Goal: Task Accomplishment & Management: Manage account settings

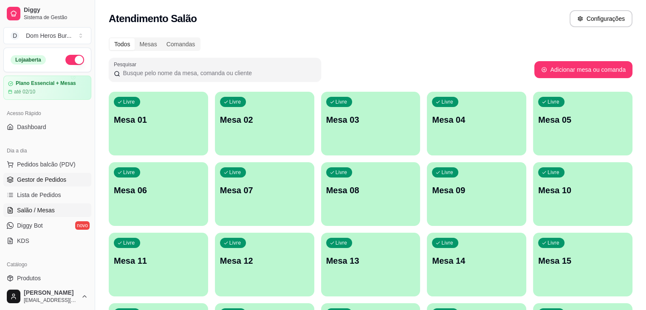
click at [62, 175] on span "Gestor de Pedidos" at bounding box center [41, 179] width 49 height 8
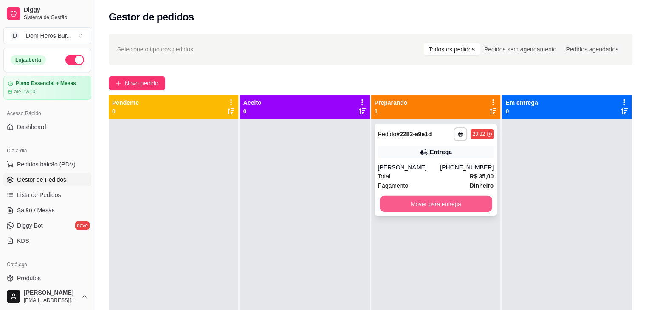
click at [428, 206] on button "Mover para entrega" at bounding box center [436, 204] width 112 height 17
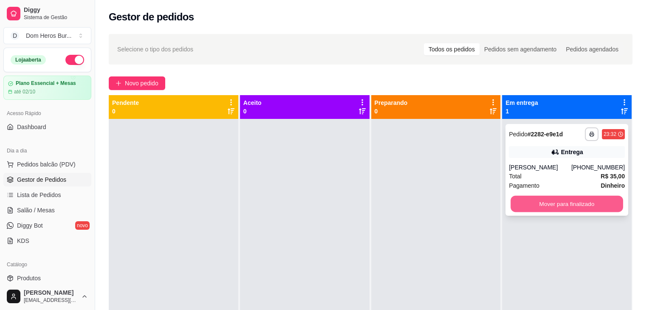
click at [540, 206] on button "Mover para finalizado" at bounding box center [566, 204] width 112 height 17
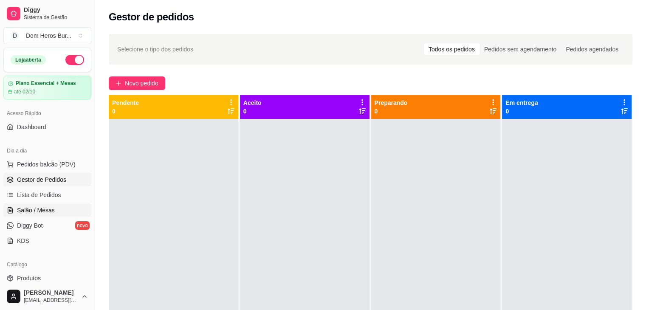
click at [31, 214] on span "Salão / Mesas" at bounding box center [36, 210] width 38 height 8
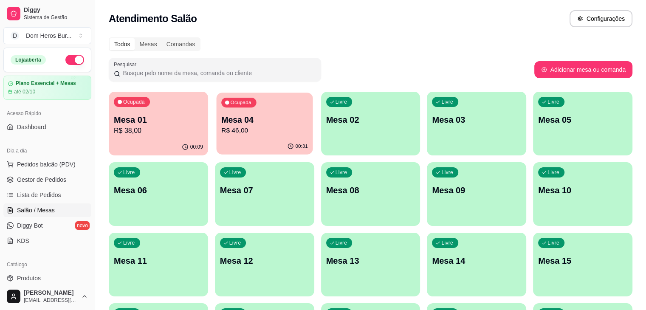
click at [228, 118] on p "Mesa 04" at bounding box center [264, 119] width 87 height 11
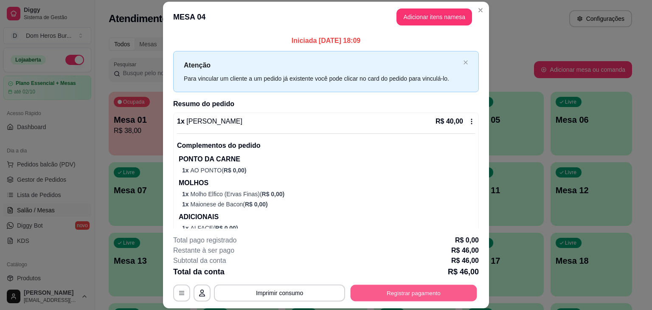
click at [375, 296] on button "Registrar pagamento" at bounding box center [414, 293] width 127 height 17
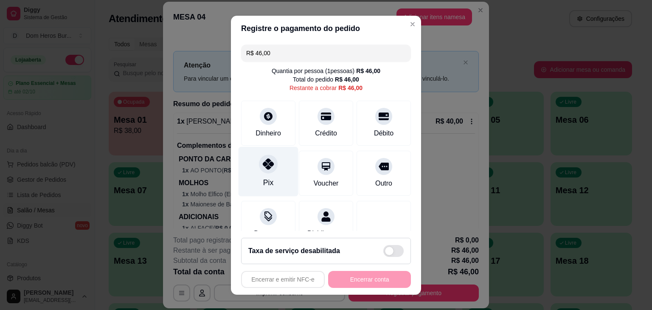
click at [275, 184] on div "Pix" at bounding box center [269, 171] width 60 height 50
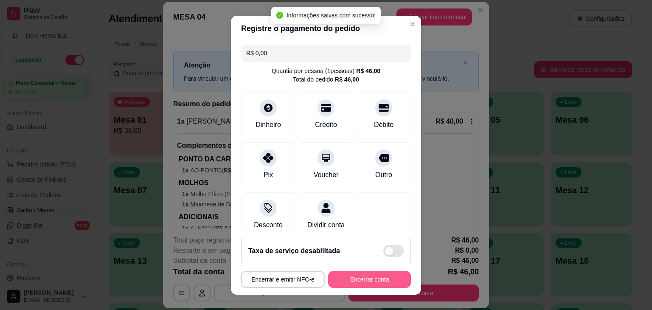
type input "R$ 0,00"
click at [361, 278] on button "Encerrar conta" at bounding box center [369, 279] width 80 height 17
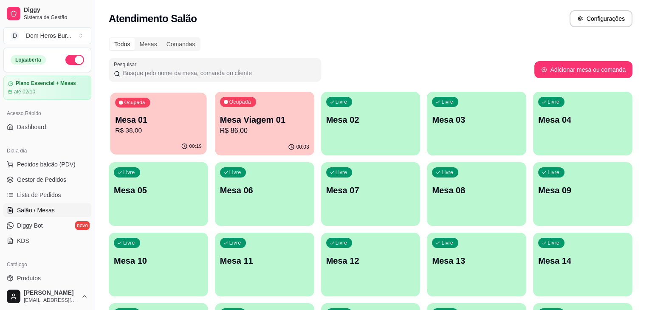
click at [180, 134] on p "R$ 38,00" at bounding box center [158, 131] width 87 height 10
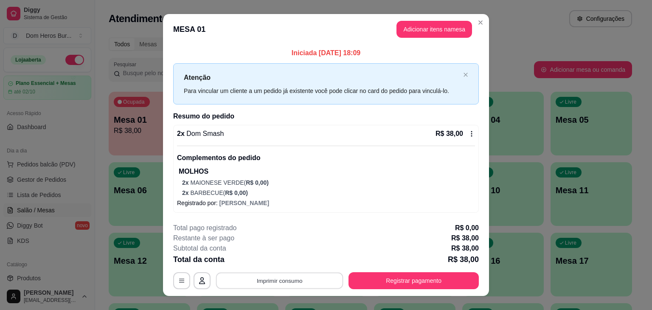
click at [314, 276] on button "Imprimir consumo" at bounding box center [279, 281] width 127 height 17
click at [295, 262] on button "IMPRESSORA" at bounding box center [278, 260] width 59 height 13
click at [453, 277] on button "Registrar pagamento" at bounding box center [414, 281] width 127 height 17
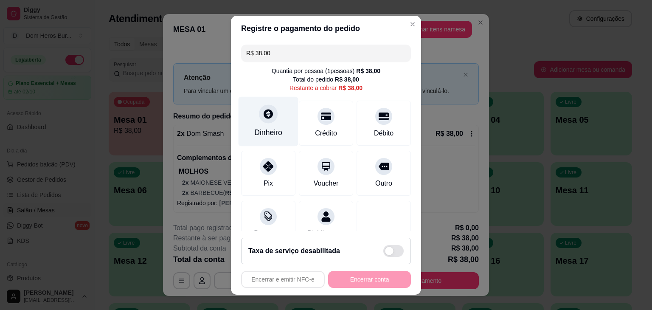
click at [275, 112] on div "Dinheiro" at bounding box center [269, 121] width 60 height 50
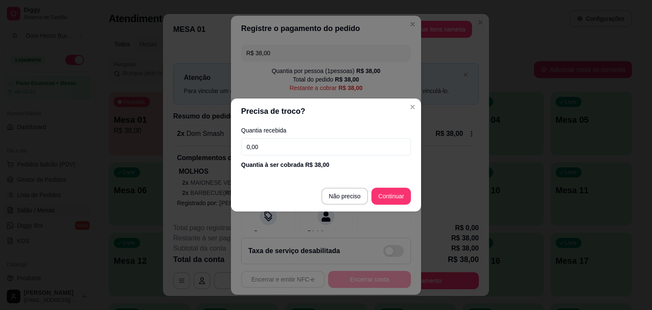
click at [276, 141] on input "0,00" at bounding box center [326, 146] width 170 height 17
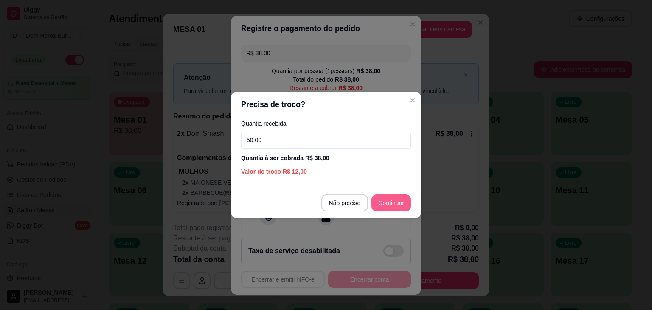
type input "50,00"
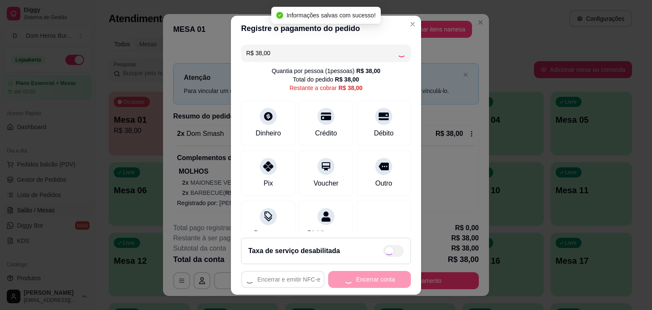
type input "R$ 0,00"
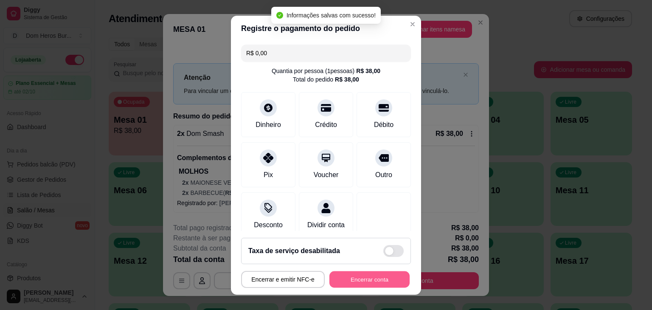
click at [353, 276] on button "Encerrar conta" at bounding box center [369, 279] width 80 height 17
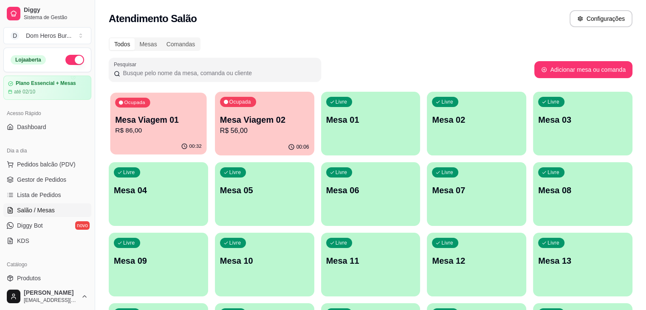
click at [155, 106] on div "Ocupada Mesa Viagem 01 R$ 86,00" at bounding box center [158, 116] width 96 height 46
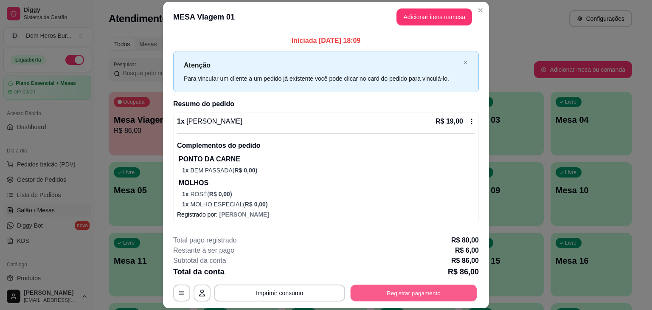
click at [390, 292] on button "Registrar pagamento" at bounding box center [414, 293] width 127 height 17
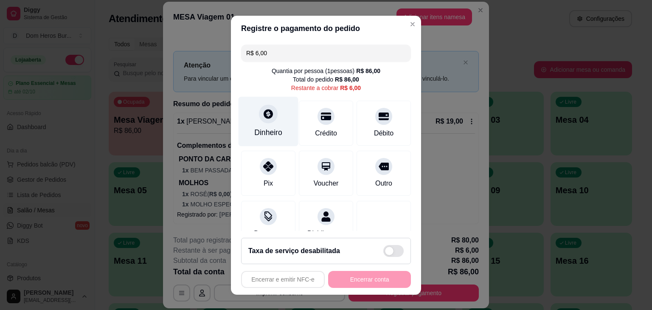
click at [266, 107] on div at bounding box center [268, 113] width 19 height 19
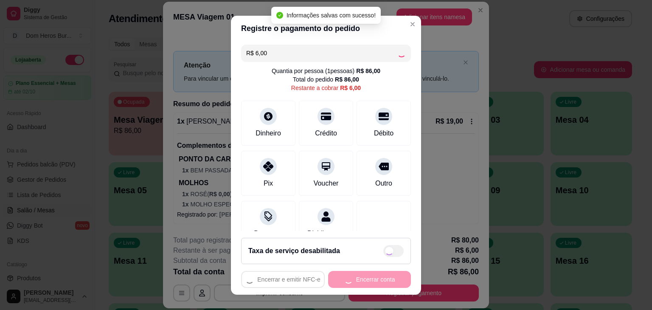
type input "R$ 0,00"
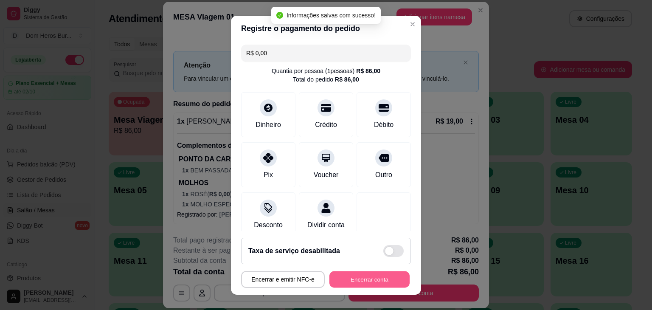
click at [353, 282] on button "Encerrar conta" at bounding box center [369, 279] width 80 height 17
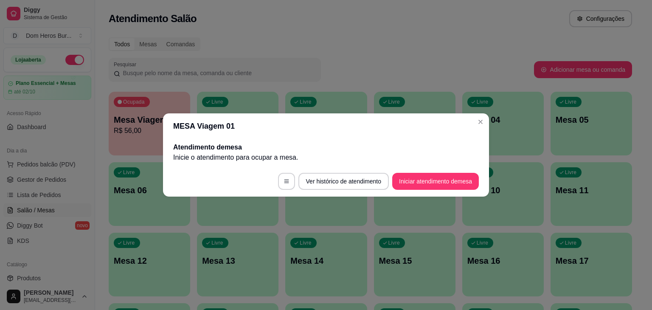
click at [163, 151] on div "Atendimento de mesa Inicie o atendimento para ocupar a mesa ." at bounding box center [326, 152] width 326 height 27
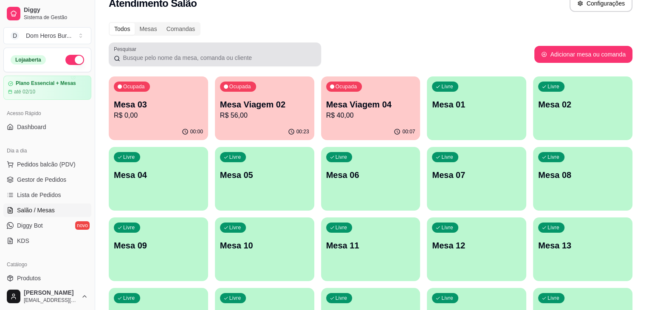
scroll to position [17, 0]
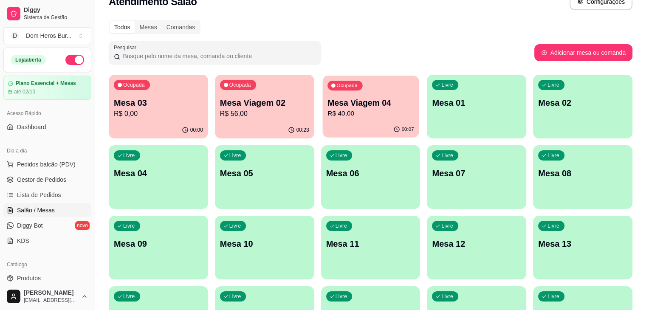
click at [326, 122] on div "00:07" at bounding box center [370, 129] width 96 height 16
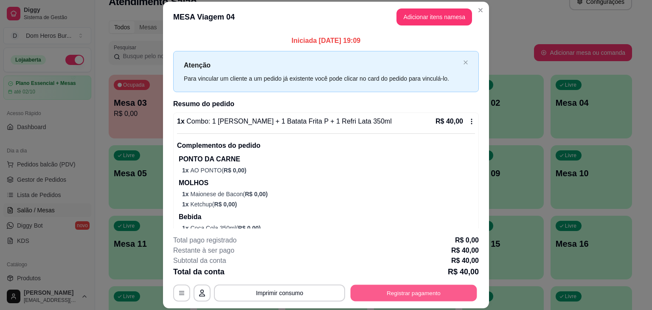
click at [369, 295] on button "Registrar pagamento" at bounding box center [414, 293] width 127 height 17
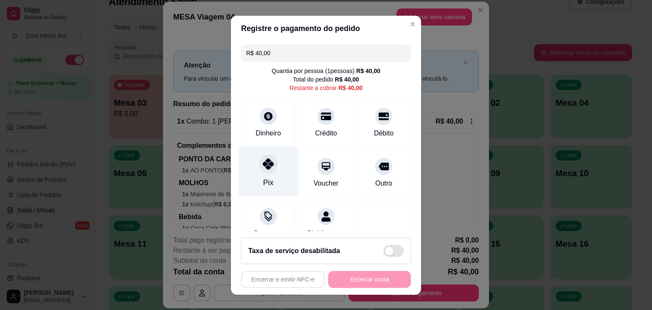
click at [270, 170] on div "Pix" at bounding box center [269, 171] width 60 height 50
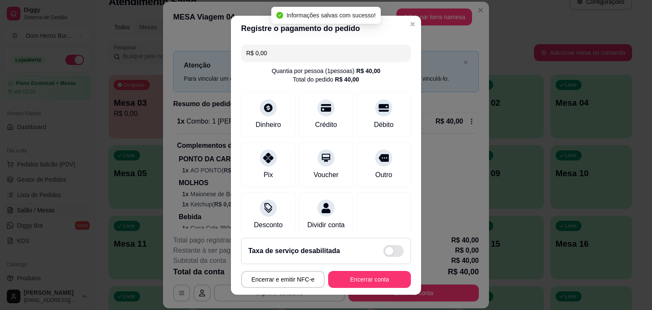
type input "R$ 0,00"
click at [387, 276] on button "Encerrar conta" at bounding box center [369, 279] width 83 height 17
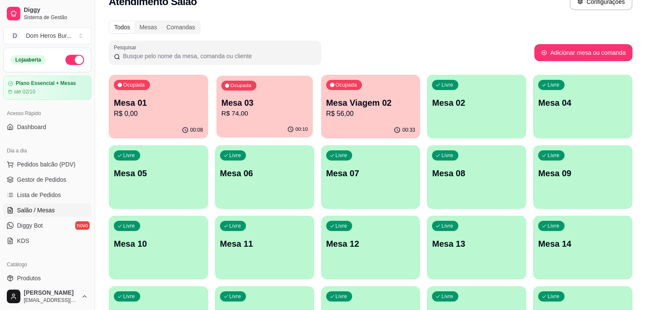
click at [256, 109] on p "R$ 74,00" at bounding box center [264, 114] width 87 height 10
click at [262, 113] on p "R$ 74,00" at bounding box center [264, 114] width 87 height 10
click at [365, 130] on div "00:34" at bounding box center [370, 129] width 96 height 16
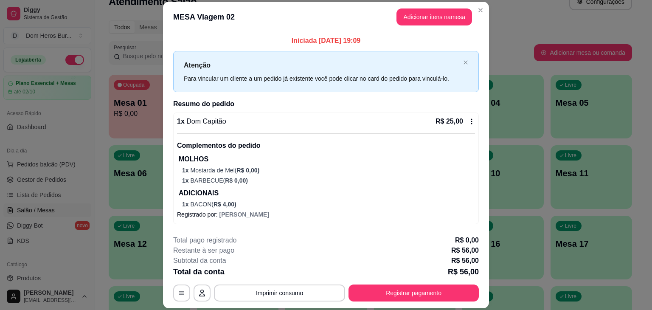
click at [349, 131] on div "1 x Dom Capitão R$ 25,00 Complementos do pedido MOLHOS 1 x Mostarda de Mel ( R$…" at bounding box center [326, 162] width 298 height 92
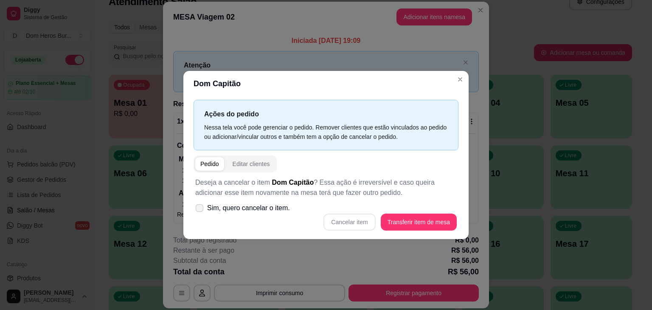
click at [260, 208] on span "Sim, quero cancelar o item." at bounding box center [248, 208] width 83 height 10
click at [200, 210] on input "Sim, quero cancelar o item." at bounding box center [198, 213] width 6 height 6
checkbox input "true"
click at [345, 217] on button "Cancelar item" at bounding box center [349, 222] width 51 height 17
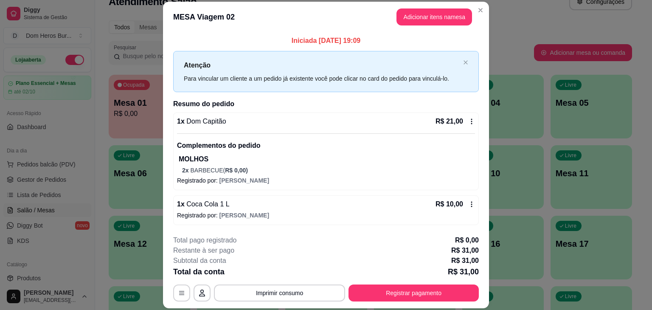
click at [235, 132] on div "1 x Dom Capitão R$ 21,00 Complementos do pedido MOLHOS 2 x BARBECUE ( R$ 0,00 )" at bounding box center [326, 145] width 298 height 58
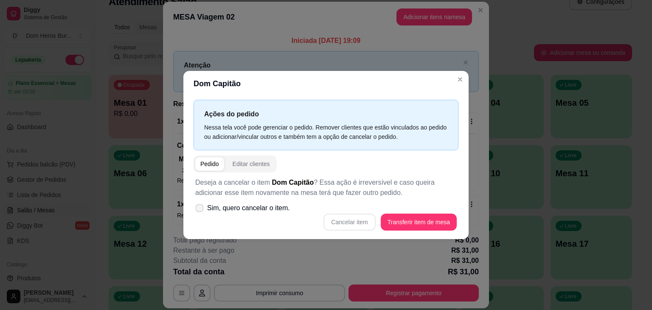
click at [259, 208] on span "Sim, quero cancelar o item." at bounding box center [248, 208] width 83 height 10
click at [200, 210] on input "Sim, quero cancelar o item." at bounding box center [198, 213] width 6 height 6
checkbox input "true"
click at [361, 223] on button "Cancelar item" at bounding box center [349, 222] width 51 height 17
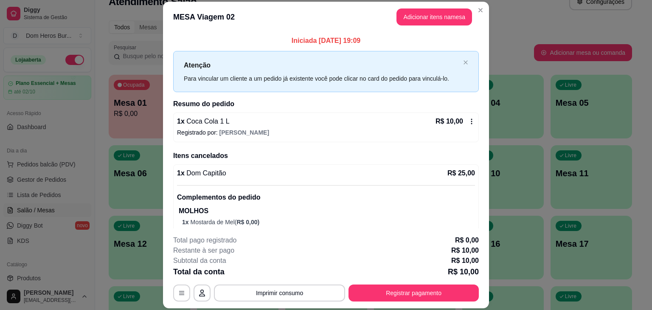
click at [301, 114] on div "1 x Coca Cola 1 L R$ 10,00 Registrado por: [PERSON_NAME]" at bounding box center [326, 127] width 306 height 30
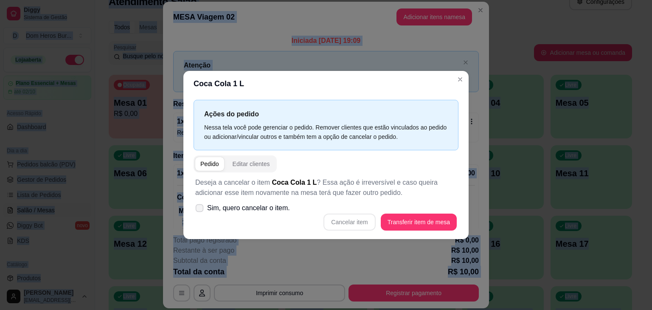
click at [265, 204] on span "Sim, quero cancelar o item." at bounding box center [248, 208] width 83 height 10
click at [200, 210] on input "Sim, quero cancelar o item." at bounding box center [198, 213] width 6 height 6
checkbox input "true"
click at [356, 219] on button "Cancelar item" at bounding box center [349, 222] width 51 height 17
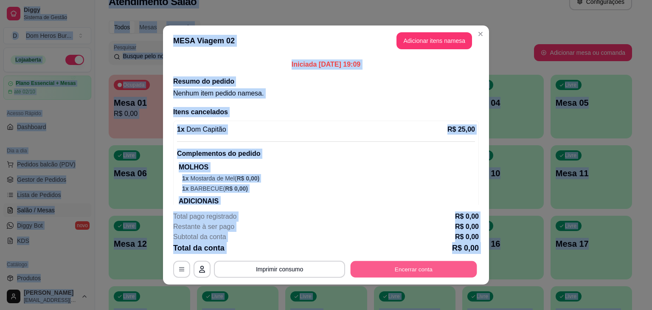
click at [408, 267] on button "Encerrar conta" at bounding box center [414, 269] width 127 height 17
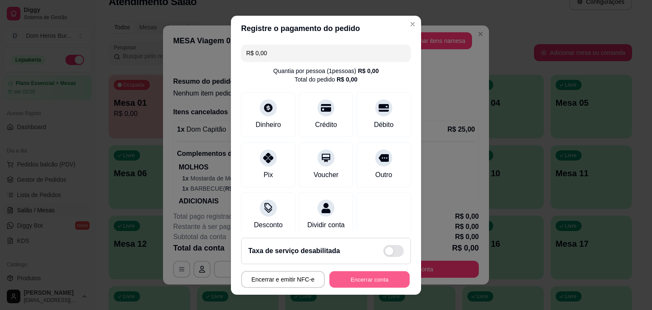
click at [398, 274] on button "Encerrar conta" at bounding box center [369, 279] width 80 height 17
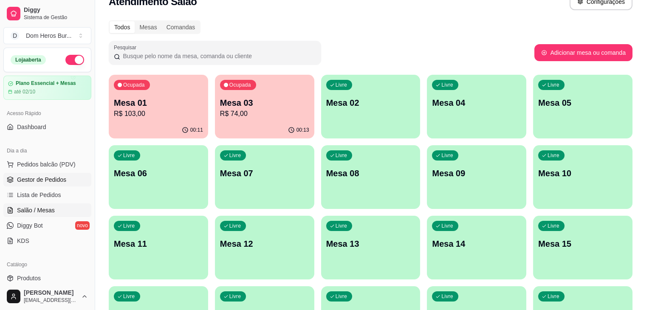
click at [20, 175] on span "Gestor de Pedidos" at bounding box center [41, 179] width 49 height 8
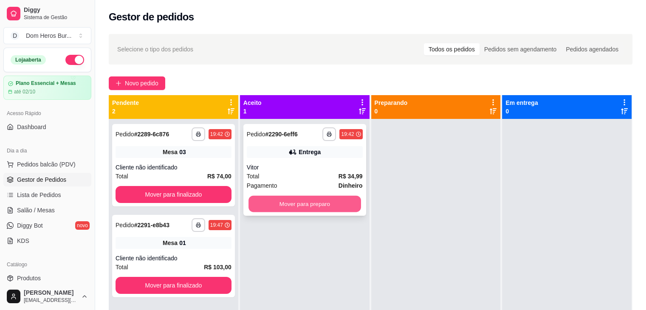
click at [314, 206] on button "Mover para preparo" at bounding box center [304, 204] width 112 height 17
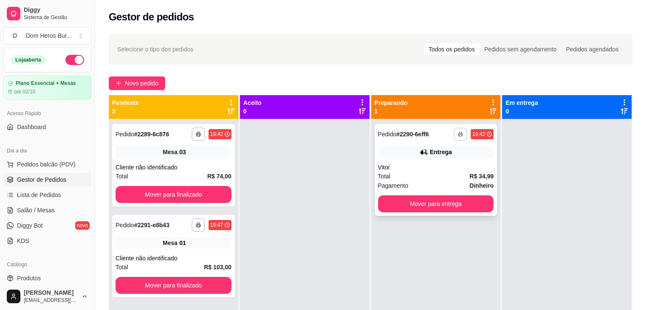
click at [459, 133] on button "button" at bounding box center [460, 133] width 13 height 13
click at [431, 167] on button "IMPRESSORA" at bounding box center [433, 164] width 62 height 14
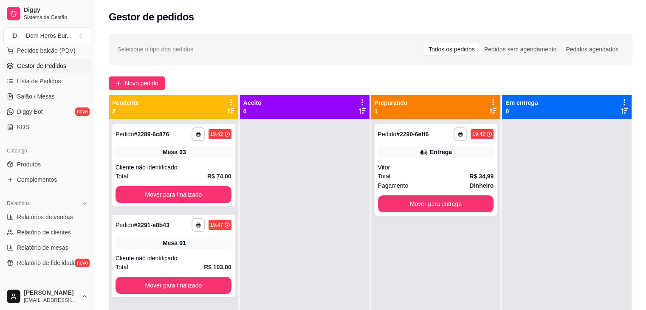
scroll to position [133, 0]
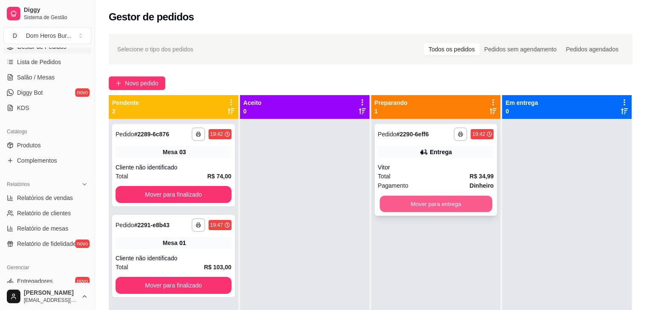
click at [380, 209] on button "Mover para entrega" at bounding box center [436, 204] width 112 height 17
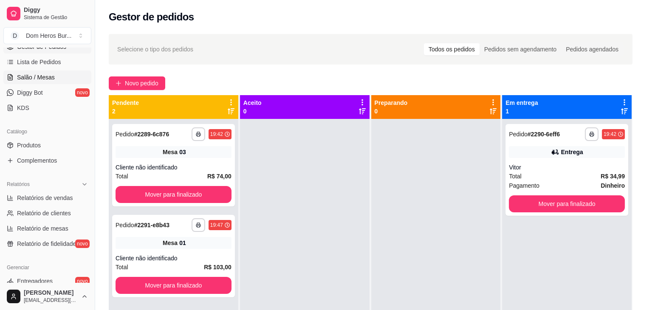
click at [33, 82] on link "Salão / Mesas" at bounding box center [47, 77] width 88 height 14
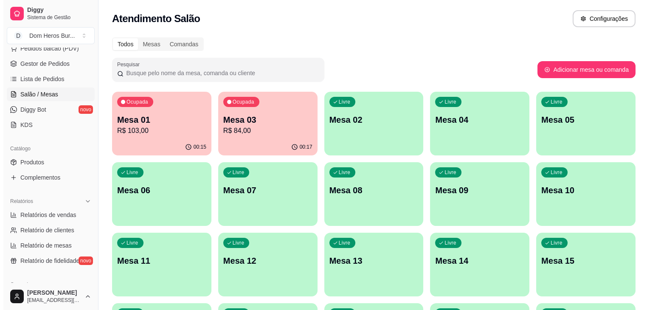
scroll to position [99, 0]
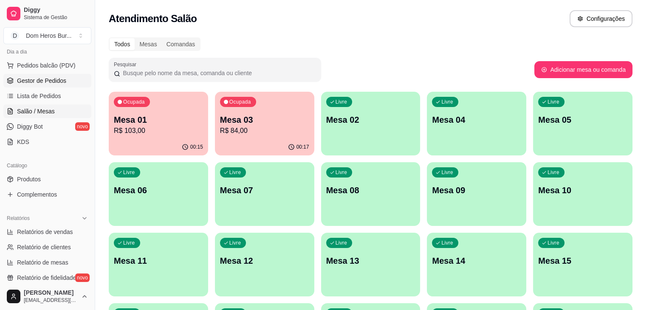
click at [25, 79] on span "Gestor de Pedidos" at bounding box center [41, 80] width 49 height 8
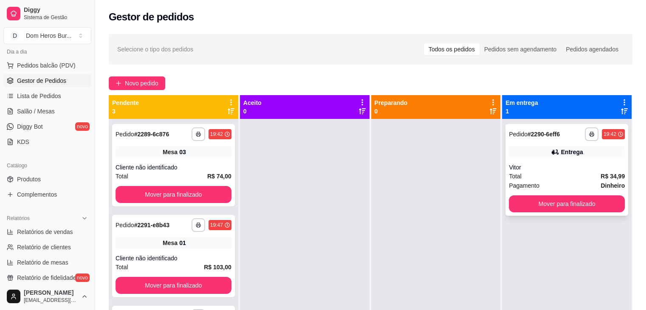
click at [536, 161] on div "**********" at bounding box center [566, 170] width 123 height 92
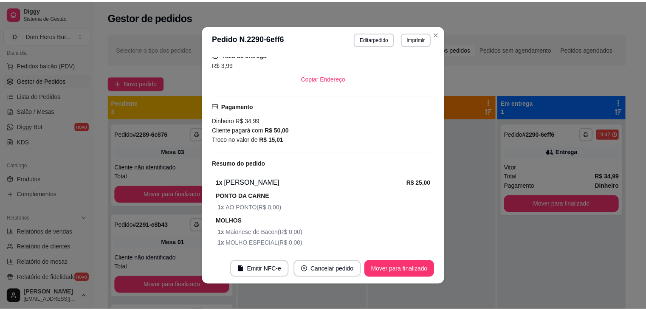
scroll to position [214, 0]
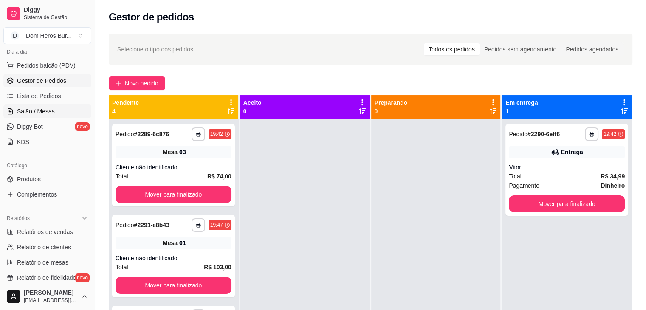
click at [8, 110] on icon at bounding box center [10, 111] width 7 height 7
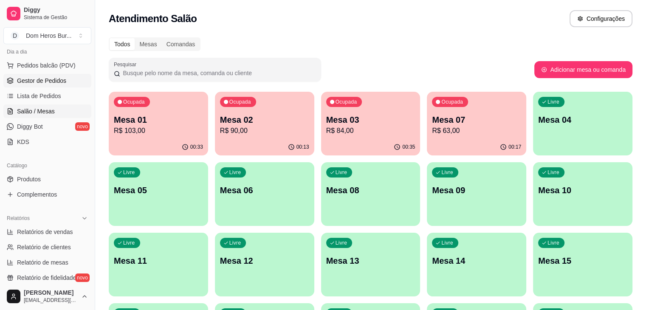
click at [45, 78] on span "Gestor de Pedidos" at bounding box center [41, 80] width 49 height 8
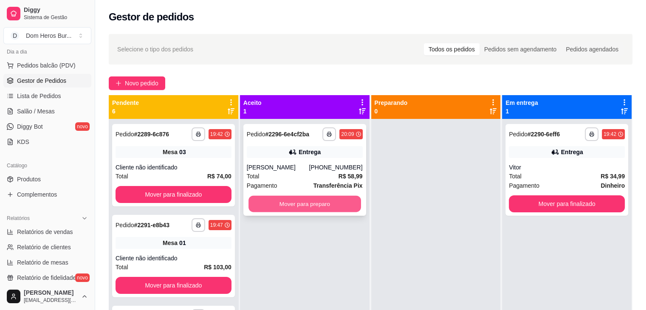
click at [340, 205] on button "Mover para preparo" at bounding box center [304, 204] width 112 height 17
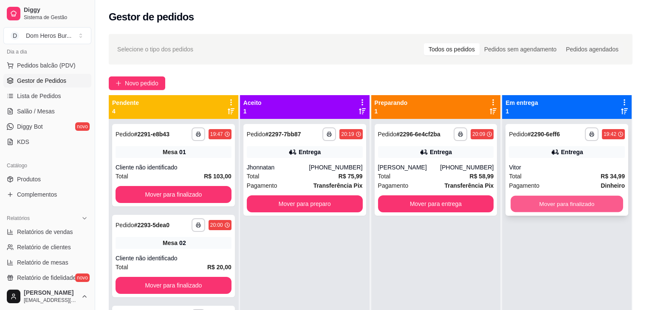
click at [530, 206] on button "Mover para finalizado" at bounding box center [566, 204] width 112 height 17
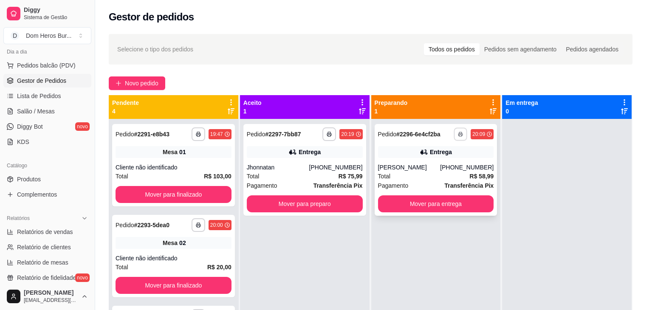
click at [454, 133] on button "button" at bounding box center [460, 133] width 13 height 13
click at [446, 163] on button "IMPRESSORA" at bounding box center [432, 163] width 59 height 13
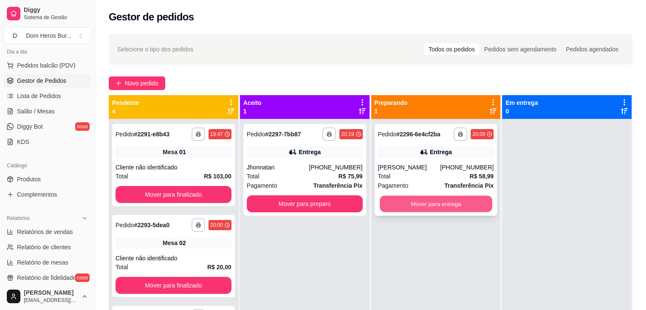
click at [438, 200] on button "Mover para entrega" at bounding box center [436, 204] width 112 height 17
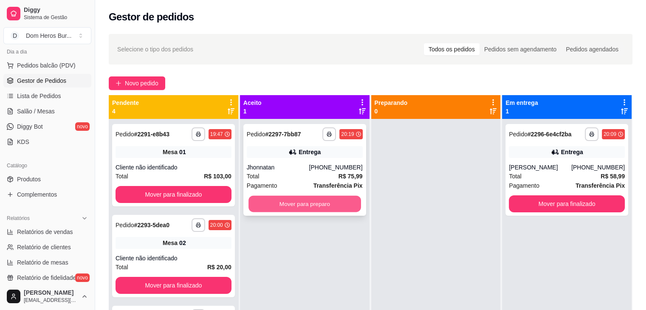
click at [309, 208] on button "Mover para preparo" at bounding box center [304, 204] width 112 height 17
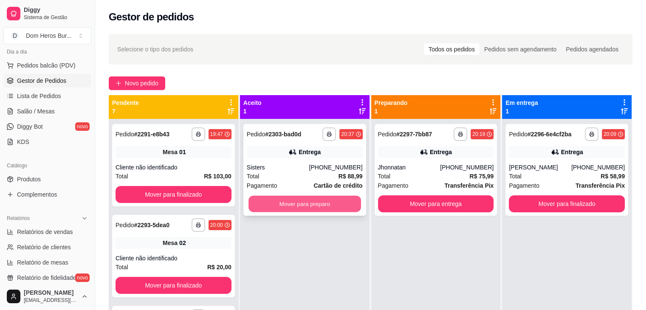
click at [323, 203] on button "Mover para preparo" at bounding box center [304, 204] width 112 height 17
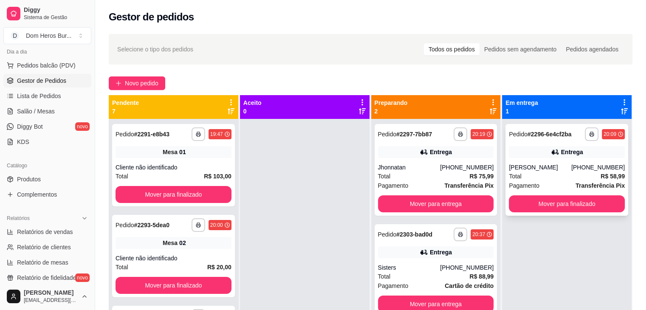
click at [576, 159] on div "**********" at bounding box center [566, 170] width 123 height 92
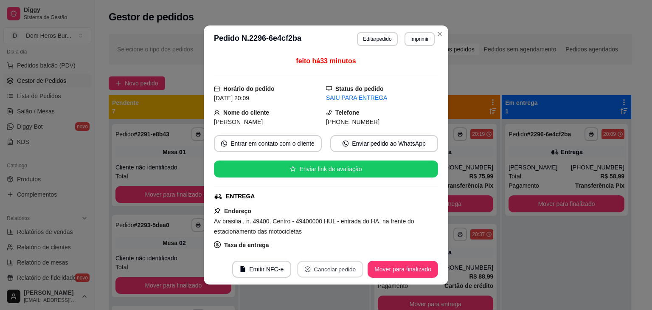
click at [323, 274] on button "Cancelar pedido" at bounding box center [331, 269] width 66 height 17
click at [355, 247] on button "Sim" at bounding box center [351, 248] width 33 height 17
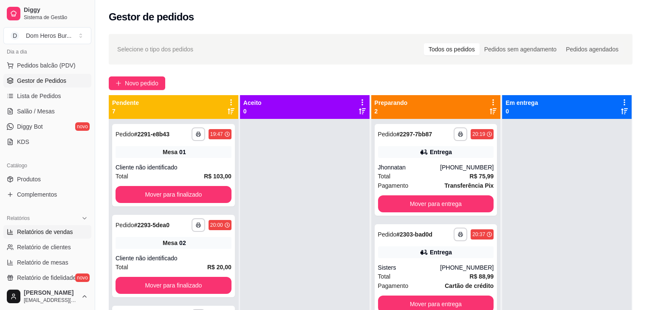
click at [42, 235] on span "Relatórios de vendas" at bounding box center [45, 232] width 56 height 8
select select "ALL"
select select "0"
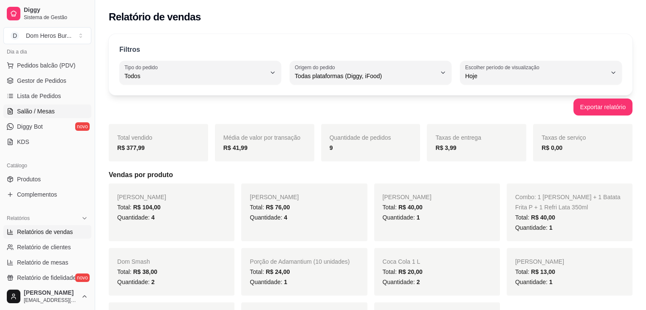
click at [42, 111] on span "Salão / Mesas" at bounding box center [36, 111] width 38 height 8
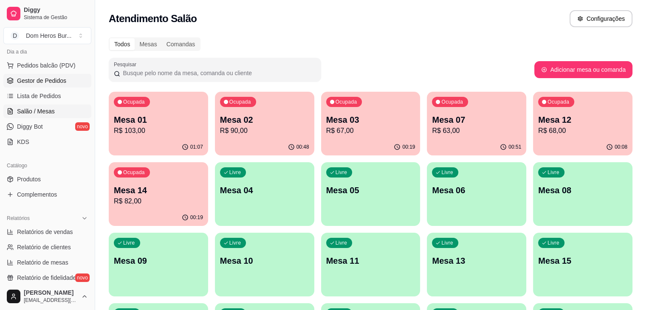
click at [53, 80] on span "Gestor de Pedidos" at bounding box center [41, 80] width 49 height 8
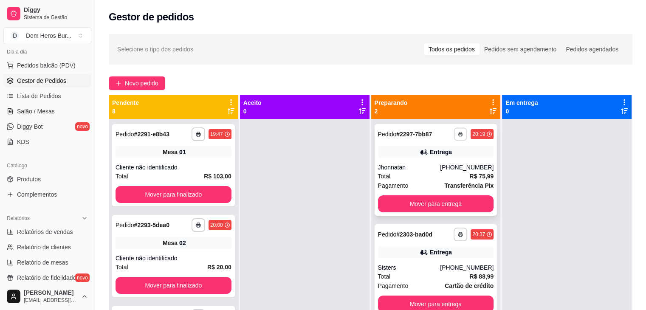
click at [454, 135] on button "button" at bounding box center [460, 133] width 13 height 13
click at [443, 163] on button "IMPRESSORA" at bounding box center [432, 163] width 59 height 13
click at [441, 162] on div "**********" at bounding box center [435, 170] width 123 height 92
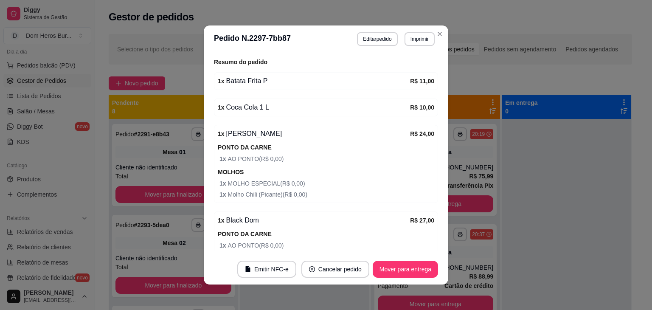
scroll to position [308, 0]
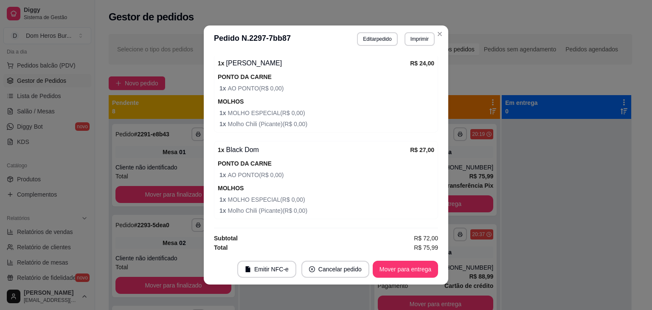
click at [428, 213] on div "1 x Black Dom R$ 27,00 PONTO DA CARNE 1 x AO PONTO ( R$ 0,00 ) MOLHOS 1 x MOLHO…" at bounding box center [326, 180] width 224 height 78
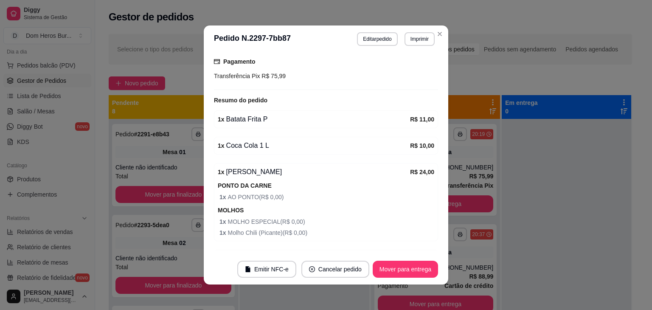
scroll to position [197, 0]
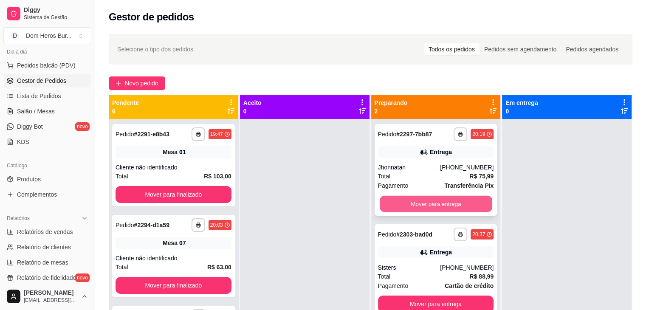
click at [436, 201] on button "Mover para entrega" at bounding box center [436, 204] width 112 height 17
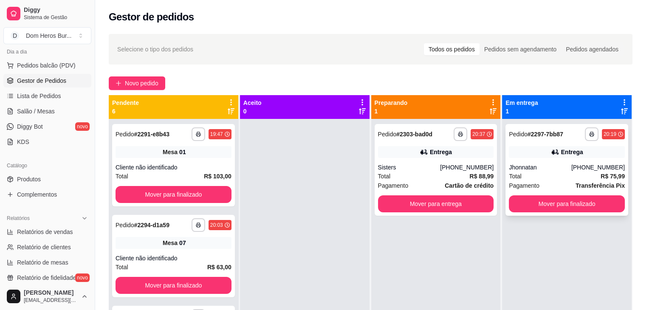
click at [536, 140] on div "**********" at bounding box center [567, 134] width 116 height 14
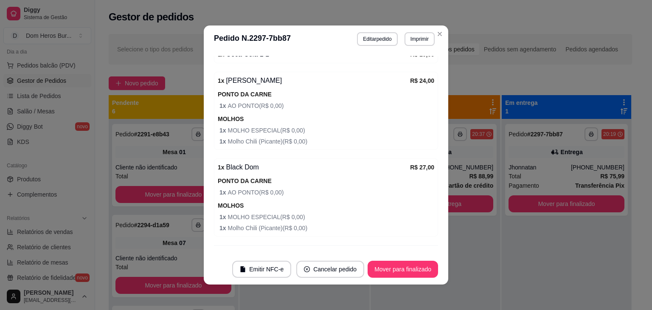
scroll to position [308, 0]
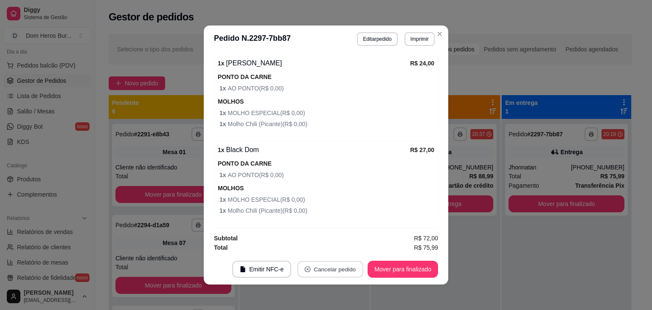
click at [316, 267] on button "Cancelar pedido" at bounding box center [331, 269] width 66 height 17
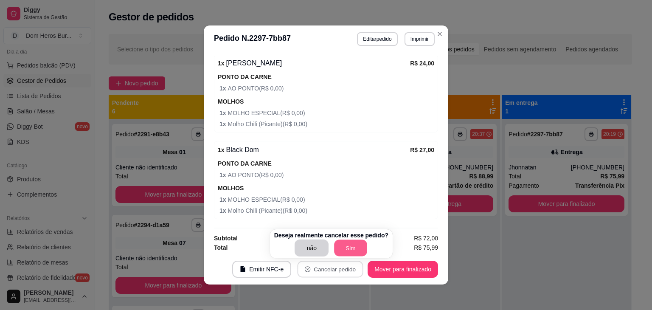
click at [335, 248] on button "Sim" at bounding box center [351, 248] width 33 height 17
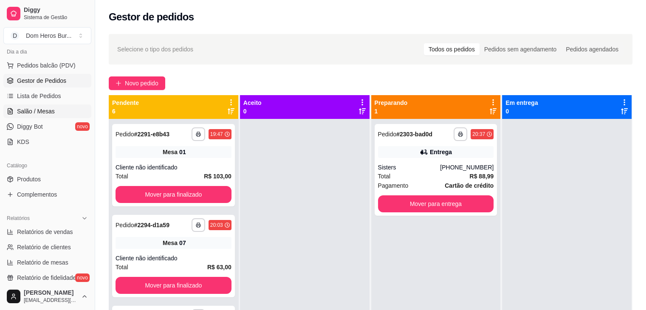
click at [17, 112] on span "Salão / Mesas" at bounding box center [36, 111] width 38 height 8
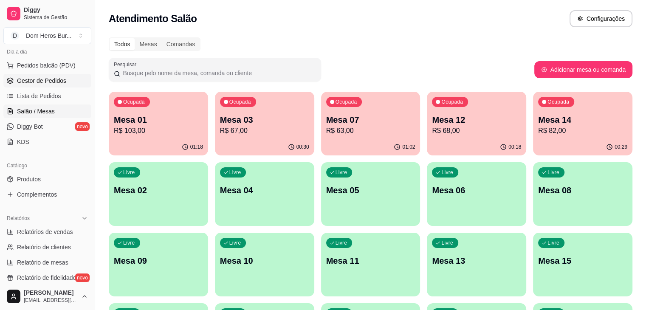
click at [28, 79] on span "Gestor de Pedidos" at bounding box center [41, 80] width 49 height 8
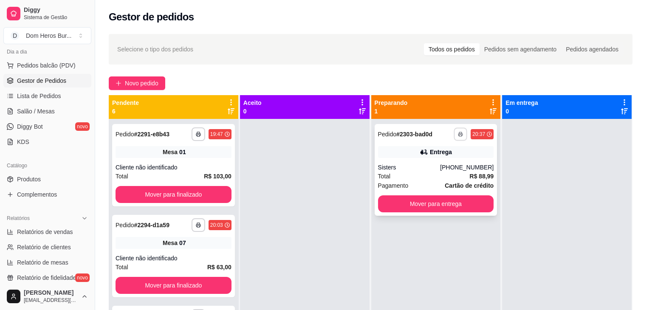
click at [461, 132] on button "button" at bounding box center [460, 133] width 13 height 13
click at [449, 162] on button "IMPRESSORA" at bounding box center [432, 163] width 59 height 13
click at [410, 206] on button "Mover para entrega" at bounding box center [436, 203] width 116 height 17
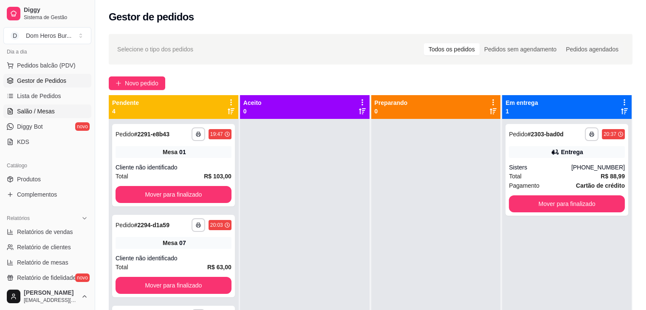
click at [42, 111] on span "Salão / Mesas" at bounding box center [36, 111] width 38 height 8
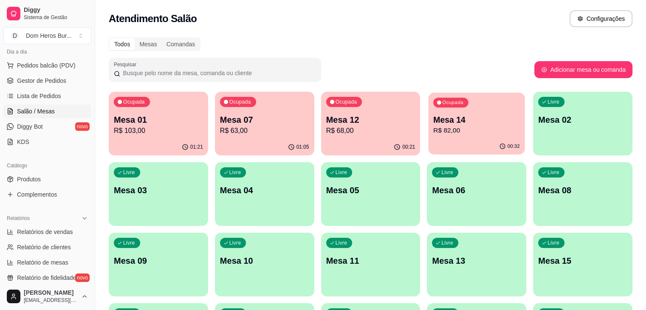
click at [428, 111] on div "Ocupada Mesa 14 R$ 82,00" at bounding box center [476, 116] width 96 height 46
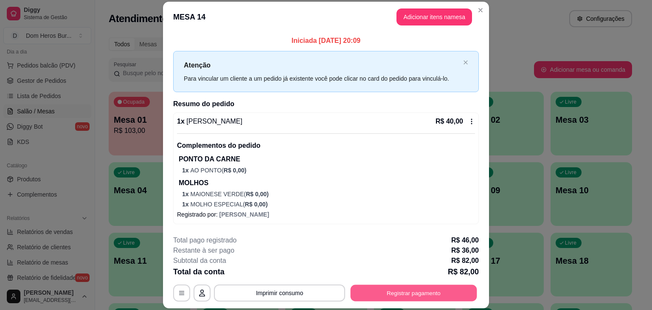
click at [407, 299] on button "Registrar pagamento" at bounding box center [414, 293] width 127 height 17
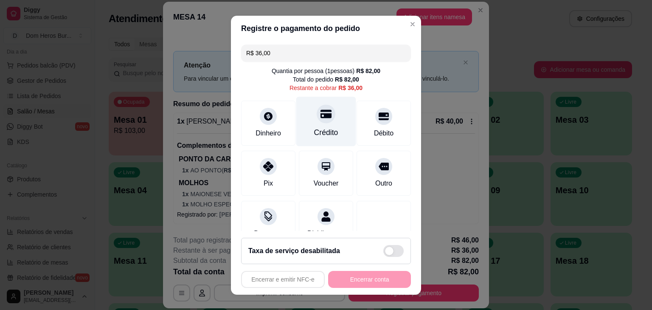
click at [320, 119] on div at bounding box center [326, 113] width 19 height 19
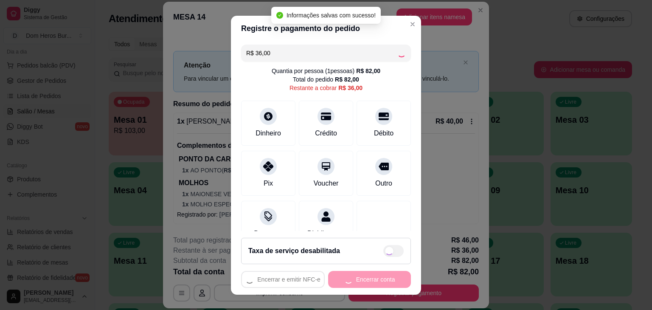
type input "R$ 0,00"
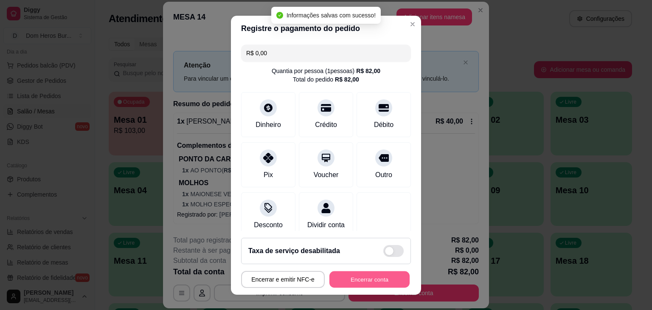
click at [342, 278] on button "Encerrar conta" at bounding box center [369, 279] width 80 height 17
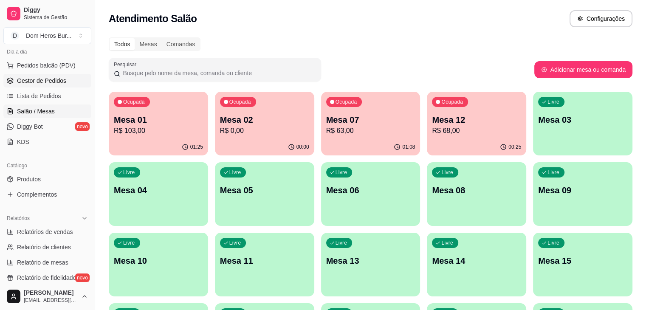
click at [30, 74] on link "Gestor de Pedidos" at bounding box center [47, 81] width 88 height 14
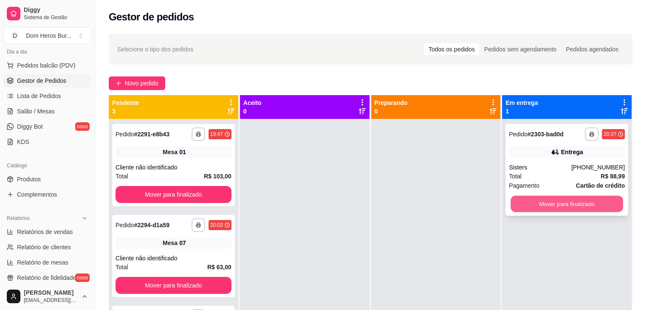
click at [517, 198] on button "Mover para finalizado" at bounding box center [566, 204] width 112 height 17
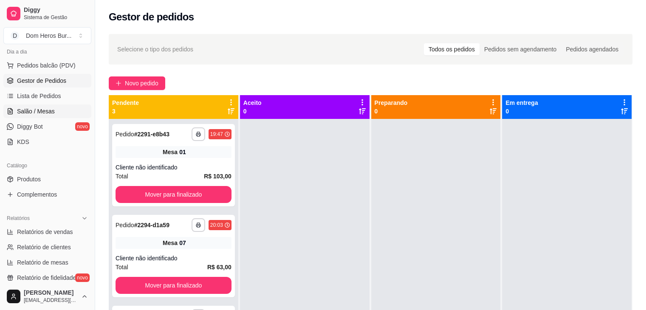
click at [17, 110] on span "Salão / Mesas" at bounding box center [36, 111] width 38 height 8
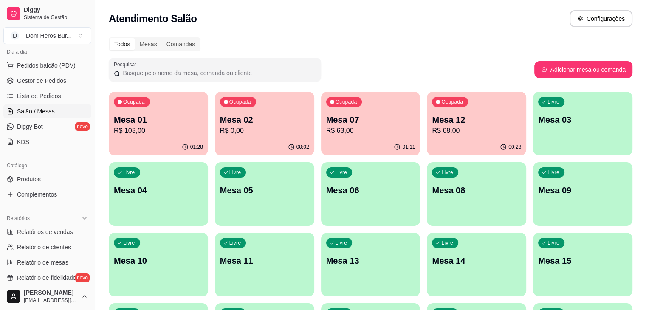
click at [43, 111] on span "Salão / Mesas" at bounding box center [36, 111] width 38 height 8
click at [247, 49] on div "Todos Mesas Comandas" at bounding box center [370, 44] width 523 height 14
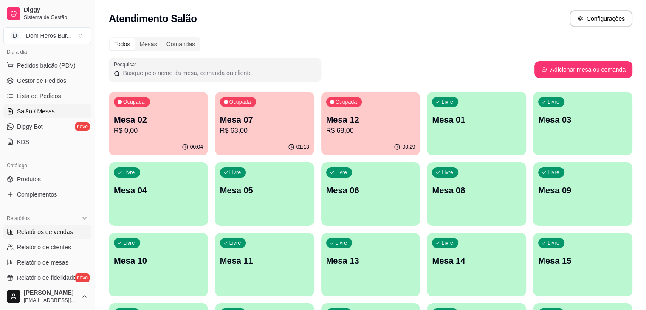
click at [69, 236] on link "Relatórios de vendas" at bounding box center [47, 232] width 88 height 14
select select "ALL"
select select "0"
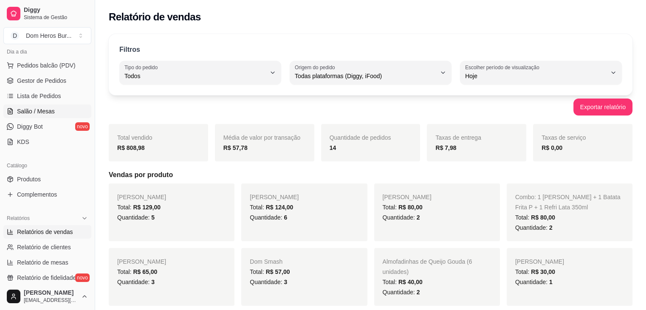
click at [59, 110] on link "Salão / Mesas" at bounding box center [47, 111] width 88 height 14
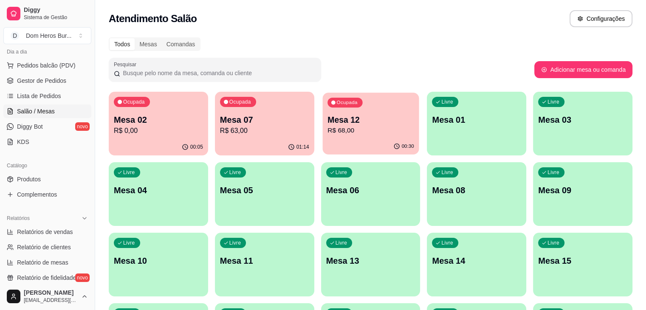
click at [327, 124] on p "Mesa 12" at bounding box center [370, 119] width 87 height 11
click at [238, 146] on div "01:14" at bounding box center [264, 146] width 96 height 16
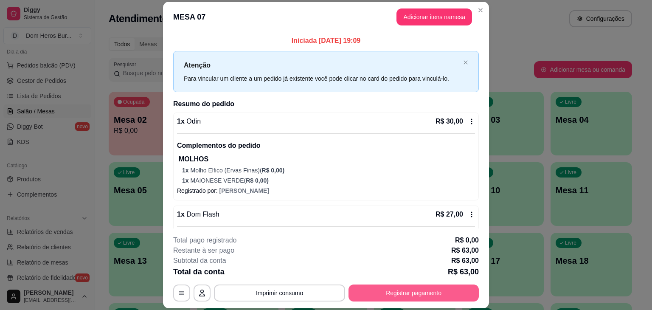
click at [405, 291] on button "Registrar pagamento" at bounding box center [414, 292] width 130 height 17
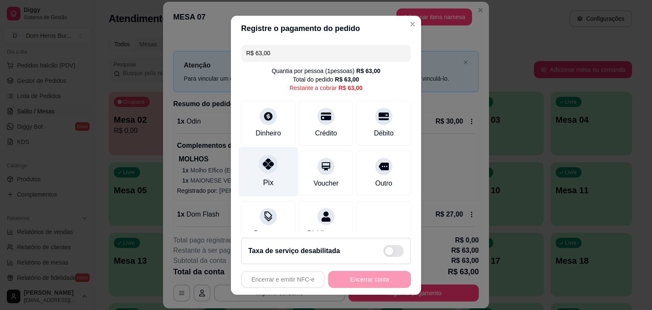
click at [272, 158] on div "Pix" at bounding box center [269, 171] width 60 height 50
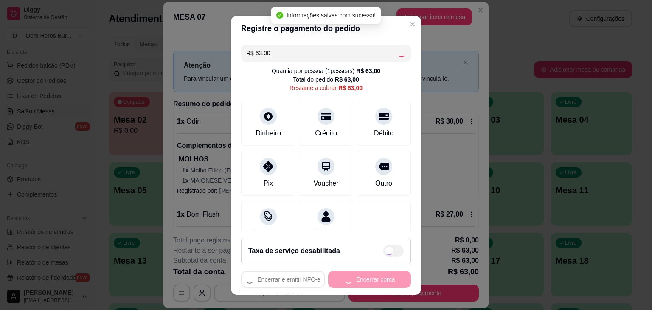
type input "R$ 0,00"
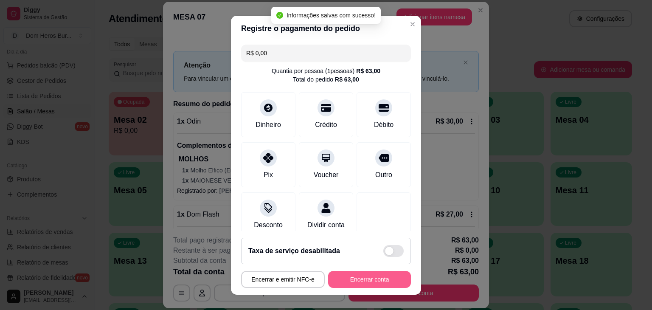
click at [336, 280] on button "Encerrar conta" at bounding box center [369, 279] width 83 height 17
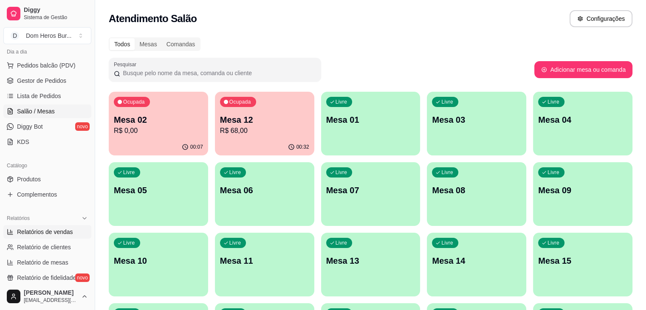
click at [65, 226] on link "Relatórios de vendas" at bounding box center [47, 232] width 88 height 14
select select "ALL"
select select "0"
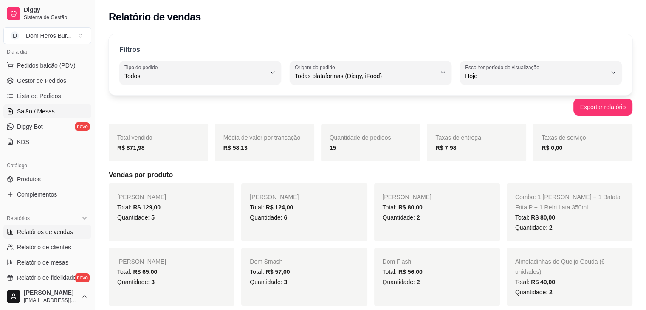
click at [60, 110] on link "Salão / Mesas" at bounding box center [47, 111] width 88 height 14
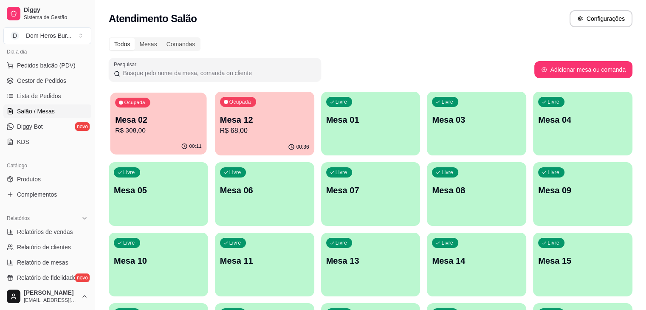
click at [169, 135] on p "R$ 308,00" at bounding box center [158, 131] width 87 height 10
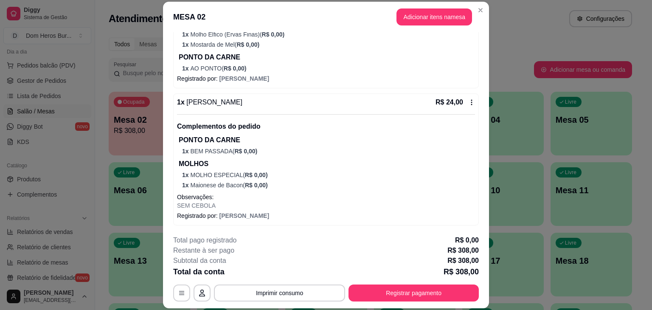
scroll to position [726, 0]
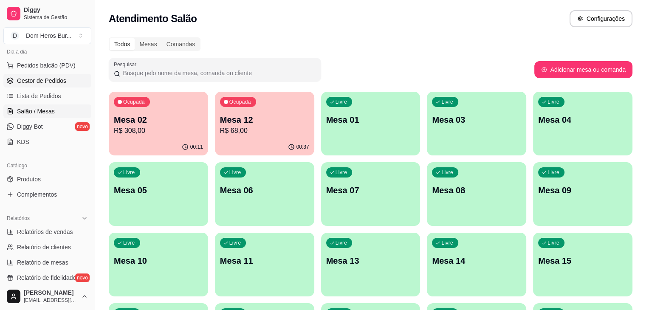
click at [52, 85] on link "Gestor de Pedidos" at bounding box center [47, 81] width 88 height 14
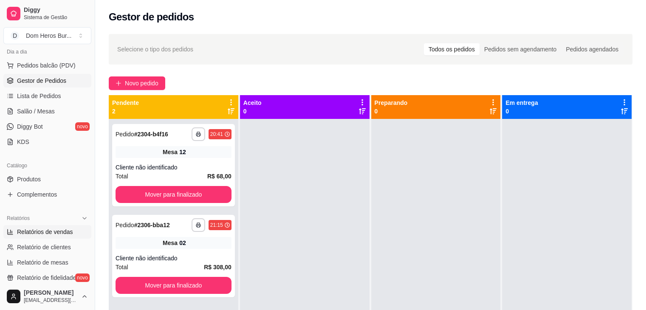
click at [68, 229] on span "Relatórios de vendas" at bounding box center [45, 232] width 56 height 8
select select "ALL"
select select "0"
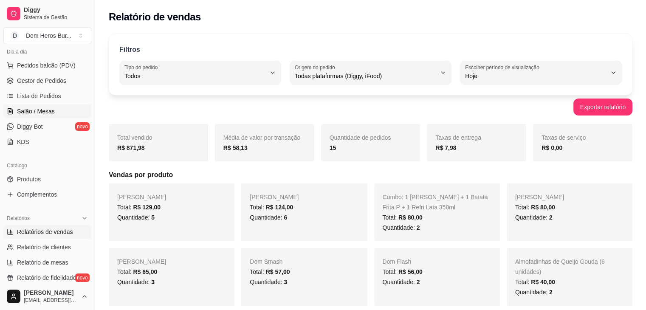
click at [50, 111] on span "Salão / Mesas" at bounding box center [36, 111] width 38 height 8
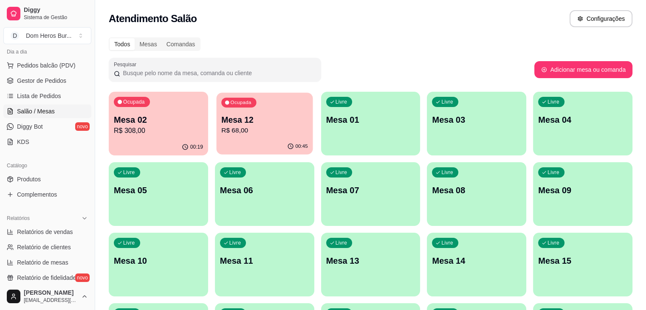
click at [242, 109] on div "Ocupada Mesa 12 R$ 68,00" at bounding box center [264, 116] width 96 height 46
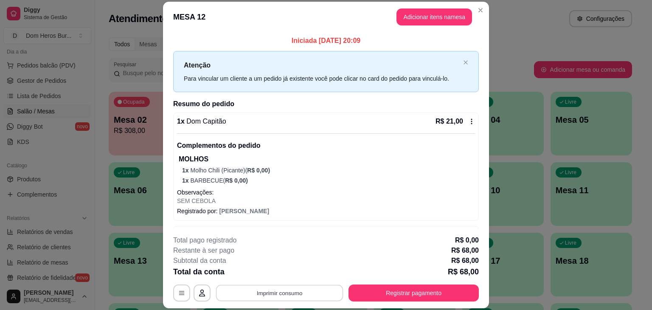
click at [238, 286] on button "Imprimir consumo" at bounding box center [279, 293] width 127 height 17
click at [252, 272] on button "IMPRESSORA" at bounding box center [278, 273] width 59 height 13
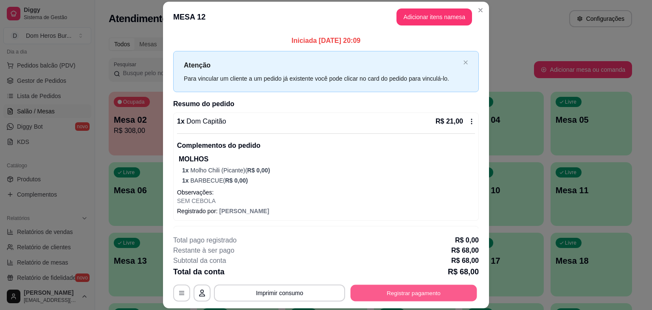
click at [384, 298] on button "Registrar pagamento" at bounding box center [414, 293] width 127 height 17
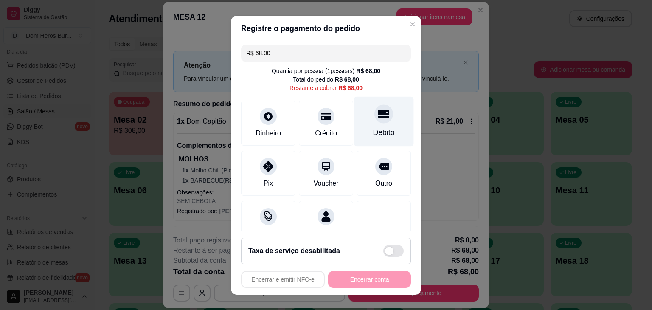
click at [354, 116] on div "Débito" at bounding box center [384, 121] width 60 height 50
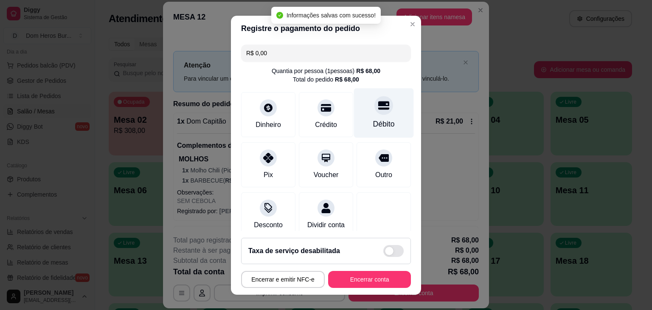
type input "R$ 0,00"
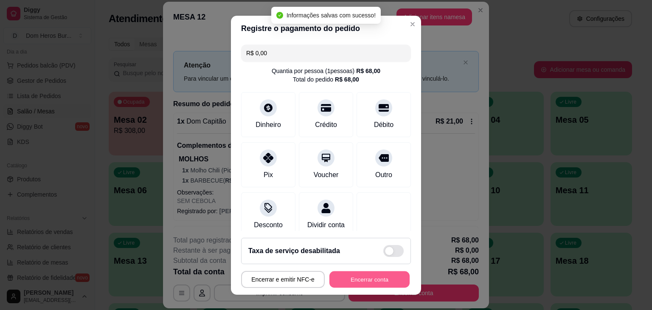
click at [370, 276] on button "Encerrar conta" at bounding box center [369, 279] width 80 height 17
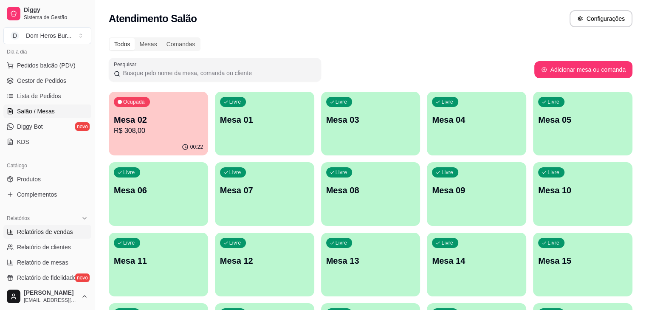
click at [62, 229] on span "Relatórios de vendas" at bounding box center [45, 232] width 56 height 8
select select "ALL"
select select "0"
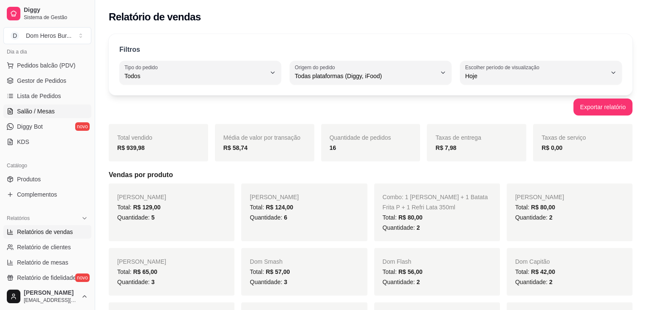
click at [57, 112] on link "Salão / Mesas" at bounding box center [47, 111] width 88 height 14
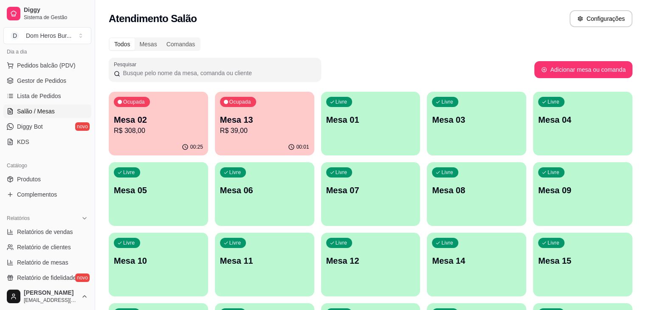
click at [251, 129] on p "R$ 39,00" at bounding box center [264, 131] width 89 height 10
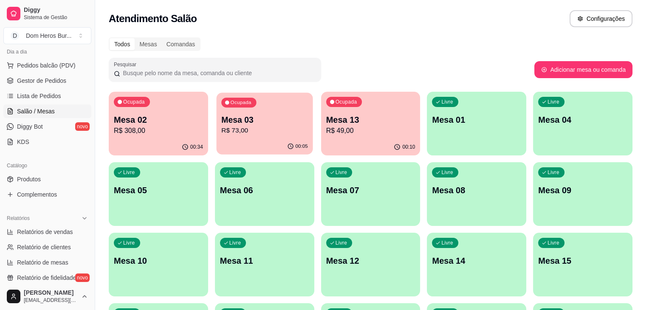
click at [249, 138] on div "Ocupada Mesa 03 R$ 73,00" at bounding box center [264, 116] width 96 height 46
click at [327, 130] on p "R$ 75,00" at bounding box center [370, 131] width 87 height 10
click at [327, 133] on p "R$ 75,00" at bounding box center [370, 131] width 87 height 10
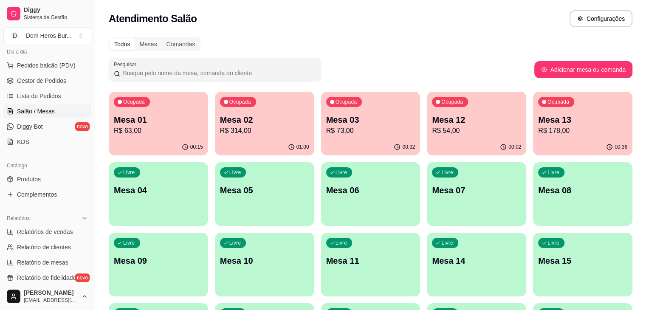
click at [432, 129] on p "R$ 54,00" at bounding box center [476, 131] width 89 height 10
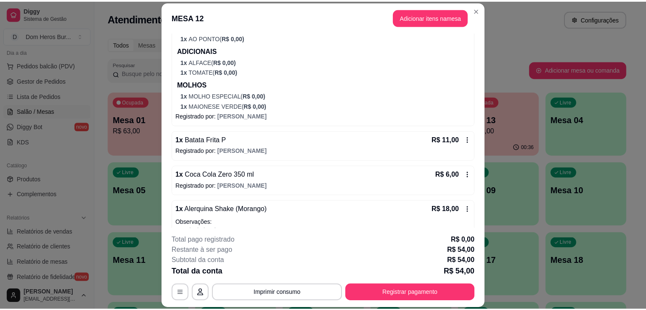
scroll to position [157, 0]
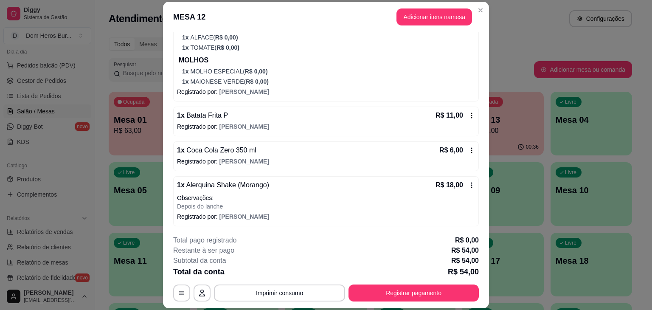
click at [292, 194] on p "Observações:" at bounding box center [326, 198] width 298 height 8
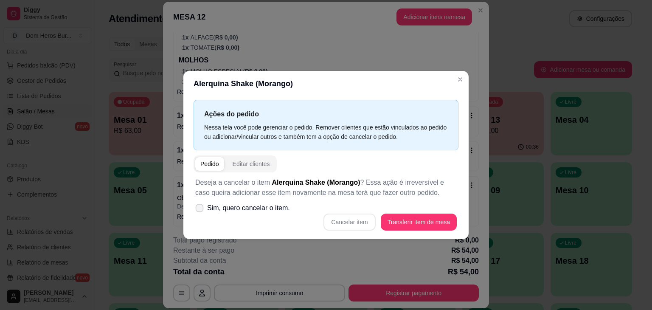
click at [273, 213] on span "Sim, quero cancelar o item." at bounding box center [248, 208] width 83 height 10
click at [200, 213] on input "Sim, quero cancelar o item." at bounding box center [198, 213] width 6 height 6
checkbox input "true"
click at [344, 221] on button "Cancelar item" at bounding box center [349, 222] width 51 height 17
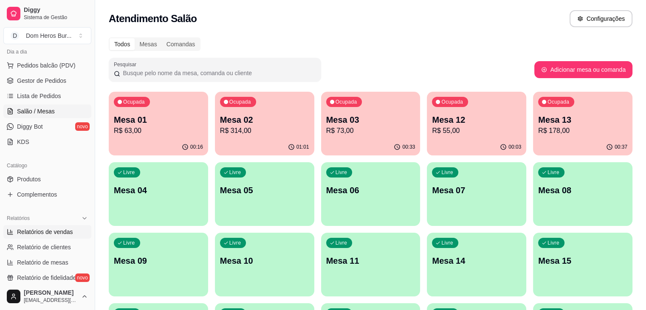
click at [56, 229] on span "Relatórios de vendas" at bounding box center [45, 232] width 56 height 8
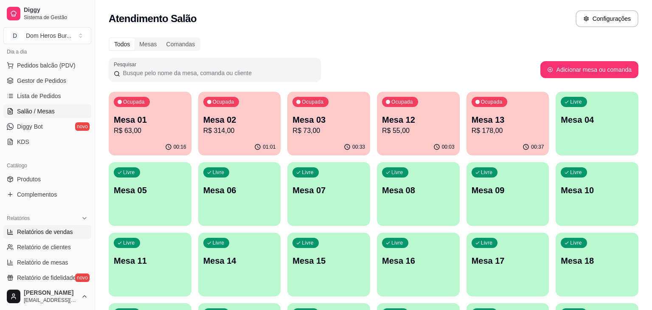
select select "ALL"
select select "0"
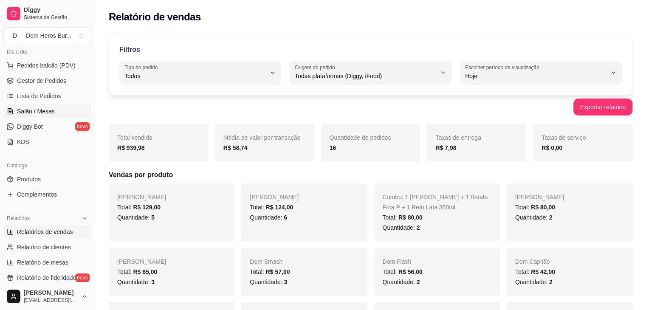
click at [53, 107] on link "Salão / Mesas" at bounding box center [47, 111] width 88 height 14
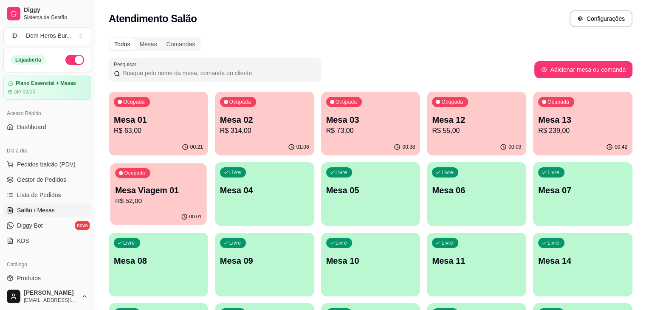
click at [202, 185] on p "Mesa Viagem 01" at bounding box center [158, 190] width 87 height 11
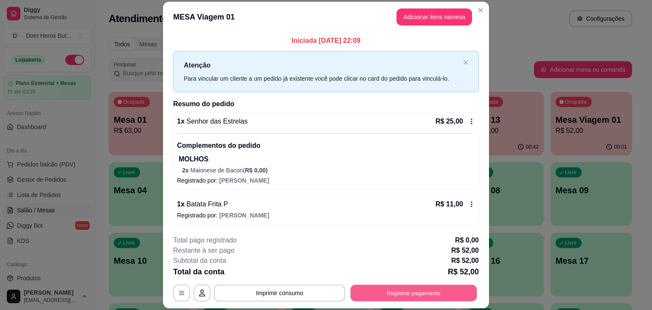
click at [373, 290] on button "Registrar pagamento" at bounding box center [414, 293] width 127 height 17
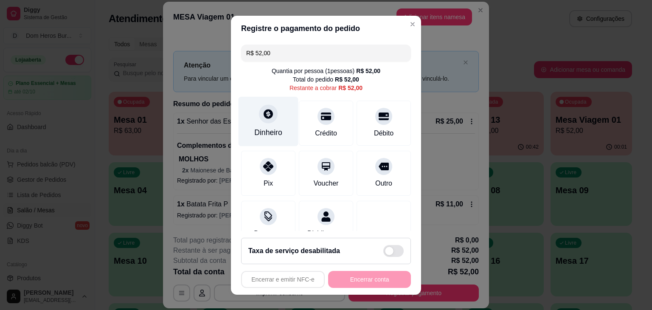
click at [272, 124] on div "Dinheiro" at bounding box center [269, 121] width 60 height 50
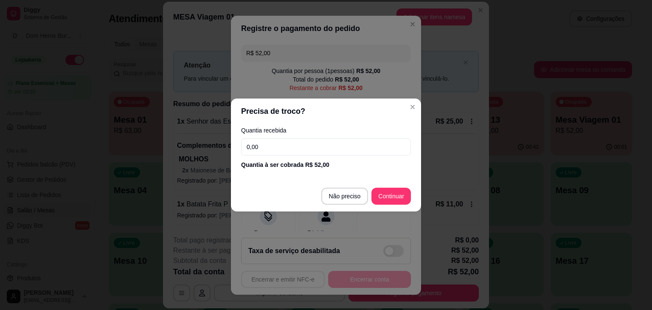
click at [272, 141] on input "0,00" at bounding box center [326, 146] width 170 height 17
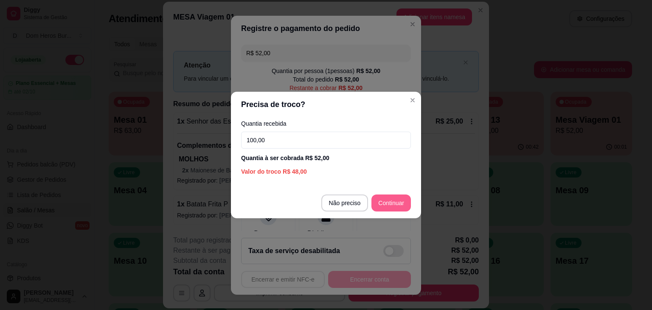
type input "100,00"
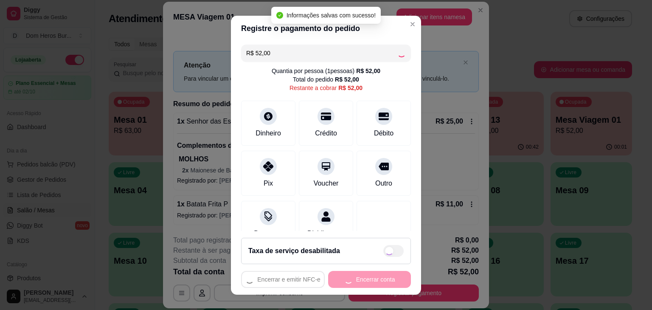
click at [352, 276] on div "Encerrar e emitir NFC-e Encerrar conta" at bounding box center [326, 279] width 170 height 17
type input "R$ 0,00"
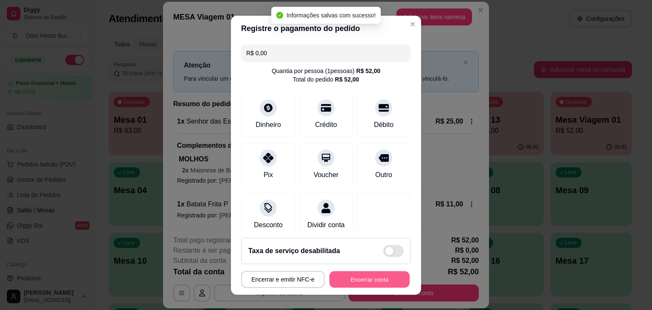
click at [352, 276] on button "Encerrar conta" at bounding box center [369, 279] width 80 height 17
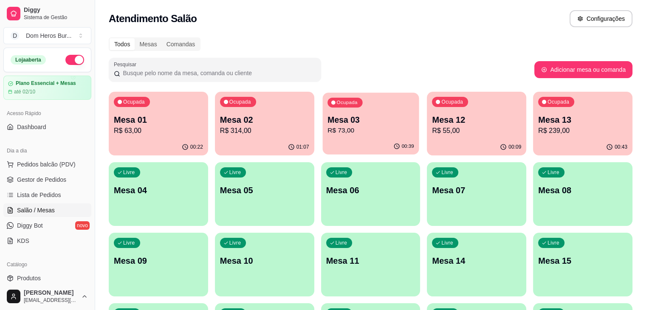
click at [327, 132] on p "R$ 73,00" at bounding box center [370, 131] width 87 height 10
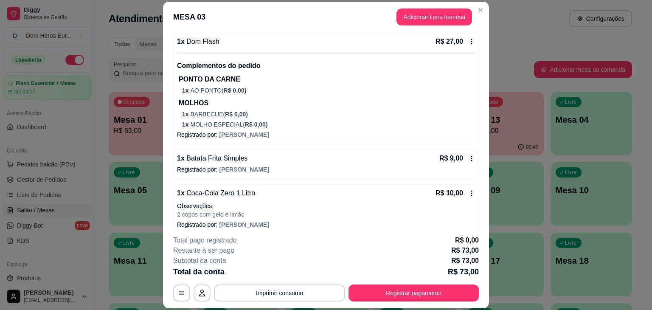
scroll to position [205, 0]
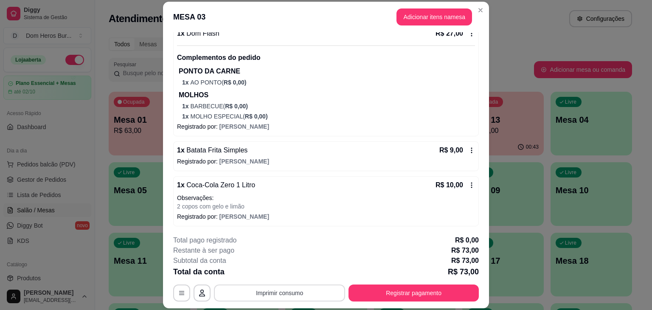
click at [308, 295] on button "Imprimir consumo" at bounding box center [279, 292] width 131 height 17
click at [287, 272] on button "IMPRESSORA" at bounding box center [278, 273] width 59 height 13
click at [284, 148] on div "1 x Batata Frita Simples R$ 9,00" at bounding box center [326, 150] width 298 height 10
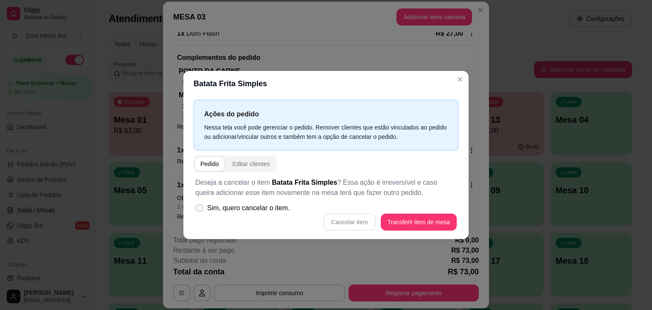
click at [250, 208] on span "Sim, quero cancelar o item." at bounding box center [248, 208] width 83 height 10
click at [200, 210] on input "Sim, quero cancelar o item." at bounding box center [198, 213] width 6 height 6
checkbox input "true"
click at [334, 219] on button "Cancelar item" at bounding box center [349, 222] width 51 height 17
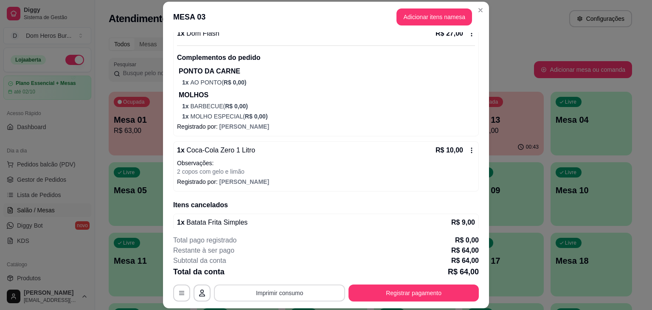
click at [336, 295] on button "Imprimir consumo" at bounding box center [279, 292] width 131 height 17
click at [295, 274] on button "IMPRESSORA" at bounding box center [279, 274] width 62 height 14
click at [409, 303] on footer "**********" at bounding box center [326, 268] width 326 height 80
click at [401, 287] on button "Registrar pagamento" at bounding box center [414, 293] width 127 height 17
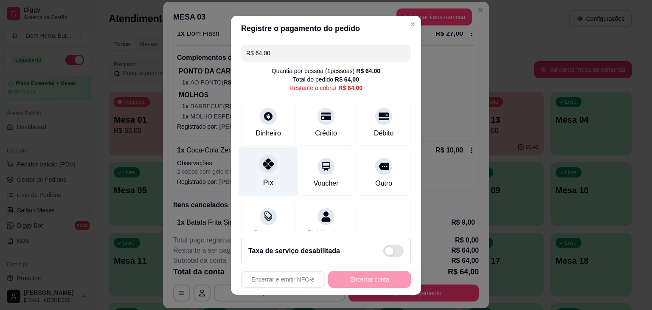
click at [253, 173] on div "Pix" at bounding box center [269, 171] width 60 height 50
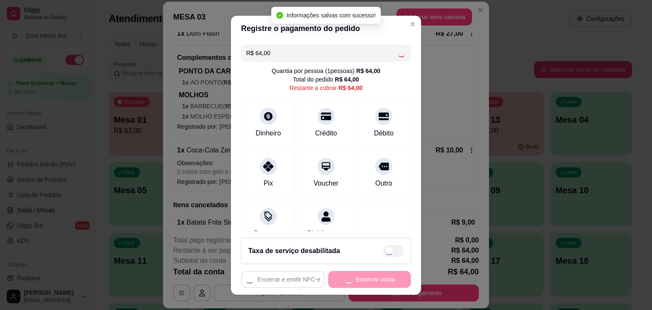
type input "R$ 0,00"
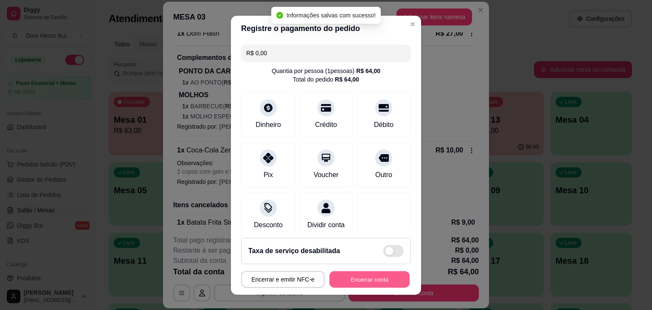
click at [357, 276] on button "Encerrar conta" at bounding box center [369, 279] width 80 height 17
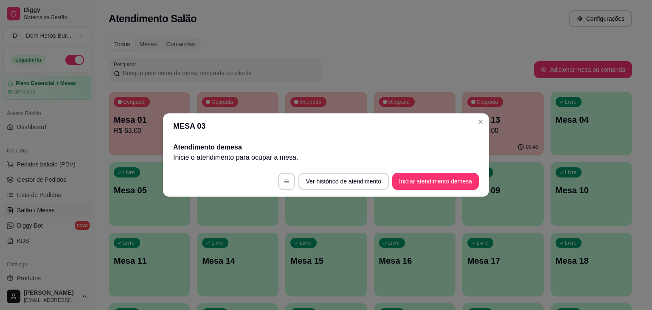
scroll to position [0, 0]
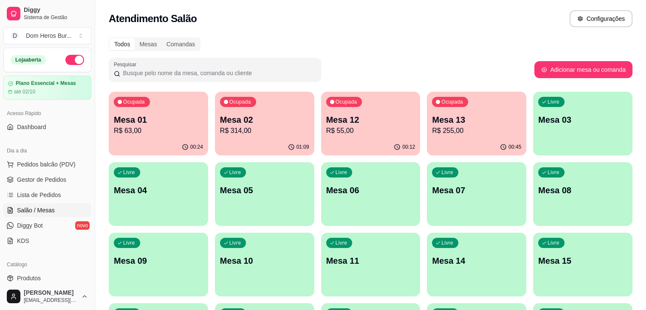
click at [343, 29] on div "Atendimento Salão Configurações" at bounding box center [370, 16] width 551 height 32
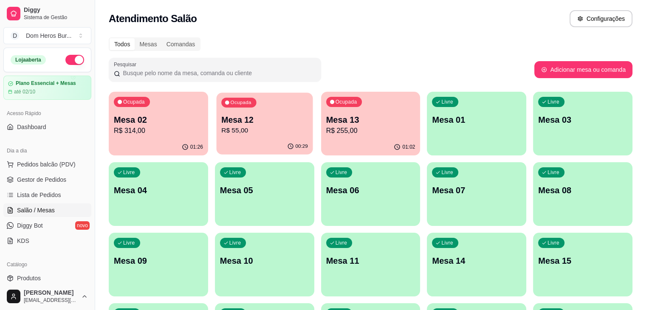
click at [243, 118] on p "Mesa 12" at bounding box center [264, 119] width 87 height 11
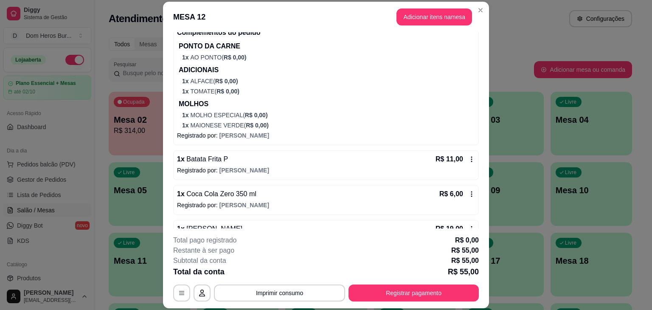
scroll to position [321, 0]
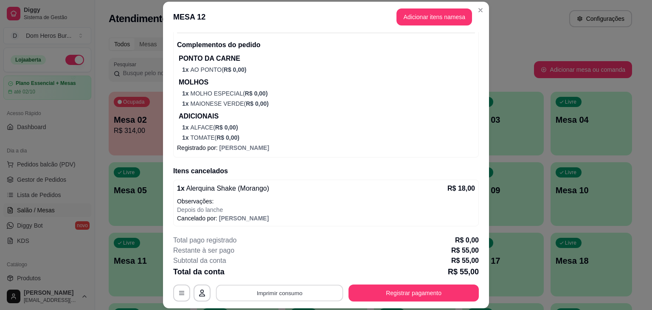
click at [275, 291] on button "Imprimir consumo" at bounding box center [279, 293] width 127 height 17
click at [280, 276] on button "IMPRESSORA" at bounding box center [278, 273] width 59 height 13
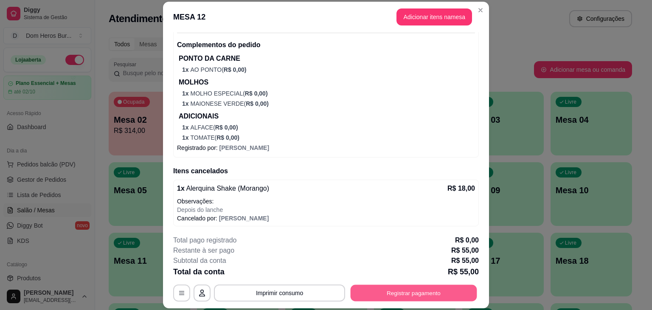
click at [389, 300] on button "Registrar pagamento" at bounding box center [414, 293] width 127 height 17
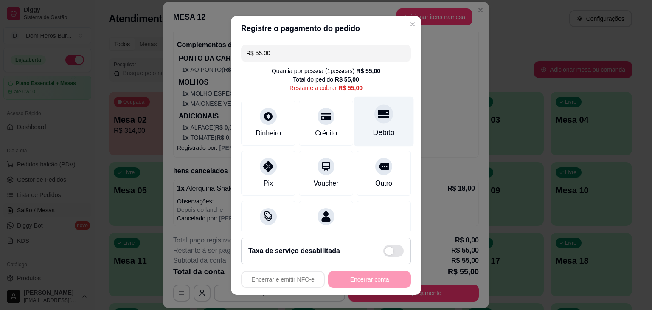
click at [368, 124] on div "Débito" at bounding box center [384, 121] width 60 height 50
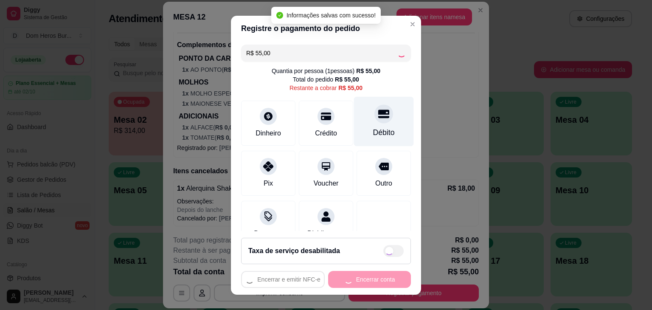
type input "R$ 0,00"
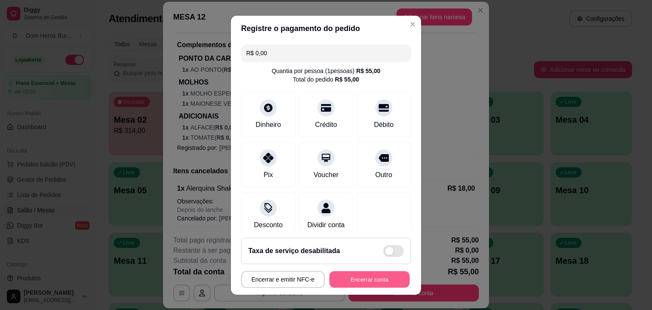
click at [349, 282] on button "Encerrar conta" at bounding box center [369, 279] width 80 height 17
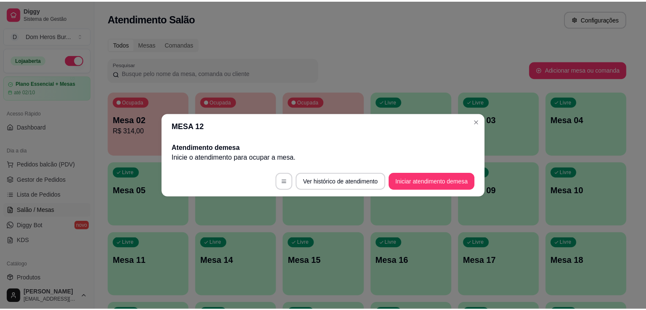
scroll to position [0, 0]
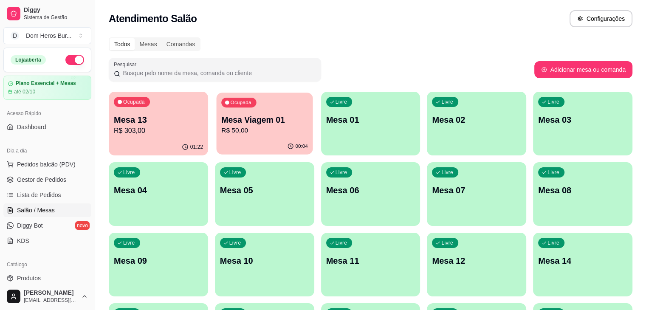
click at [216, 142] on div "00:04" at bounding box center [264, 146] width 96 height 16
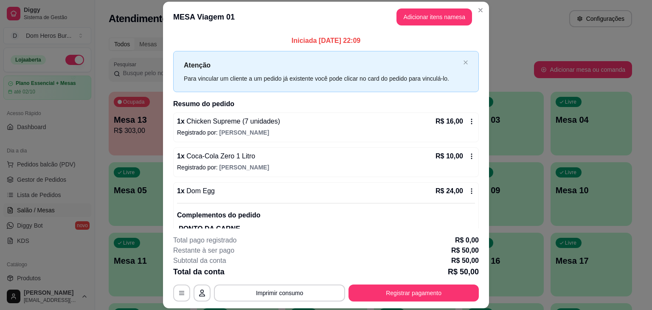
click at [306, 203] on hr at bounding box center [326, 203] width 298 height 0
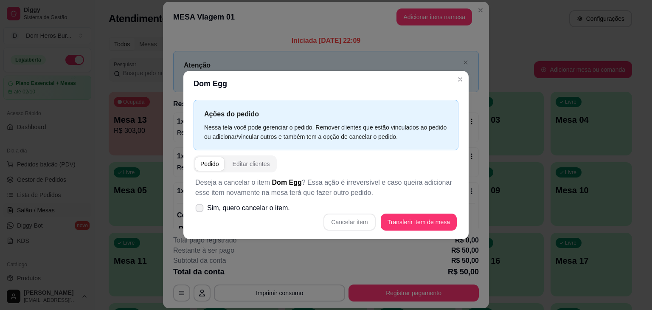
click at [267, 206] on span "Sim, quero cancelar o item." at bounding box center [248, 208] width 83 height 10
click at [200, 210] on input "Sim, quero cancelar o item." at bounding box center [198, 213] width 6 height 6
checkbox input "true"
click at [363, 223] on button "Cancelar item" at bounding box center [349, 222] width 51 height 17
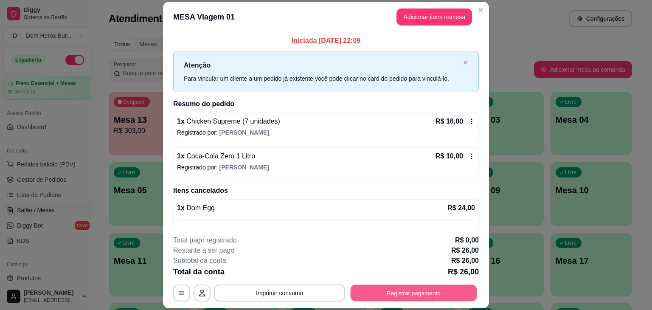
click at [414, 296] on button "Registrar pagamento" at bounding box center [414, 293] width 127 height 17
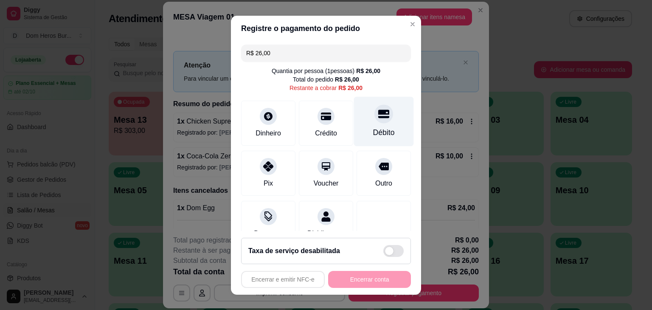
click at [374, 120] on div at bounding box center [383, 113] width 19 height 19
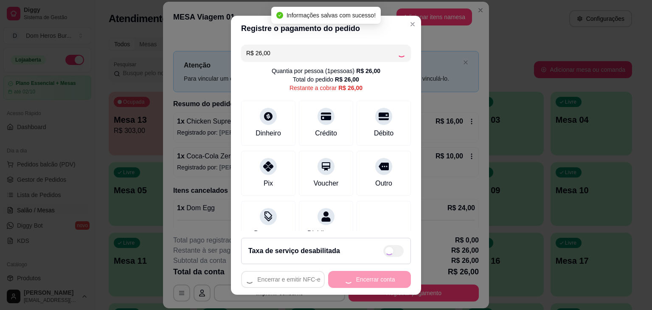
type input "R$ 0,00"
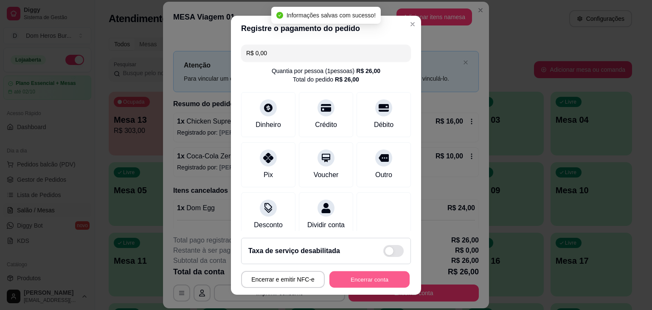
click at [385, 279] on button "Encerrar conta" at bounding box center [369, 279] width 80 height 17
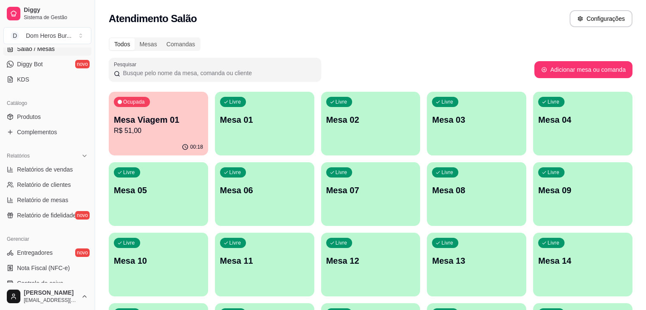
scroll to position [165, 0]
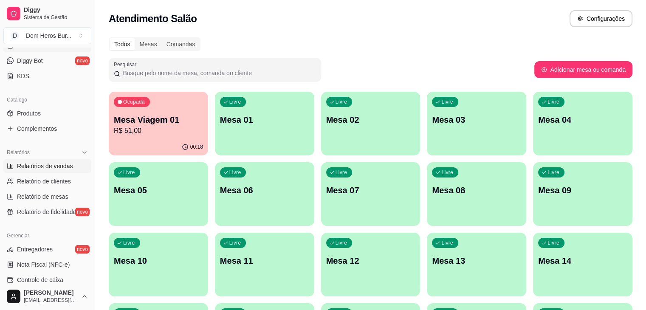
click at [56, 163] on span "Relatórios de vendas" at bounding box center [45, 166] width 56 height 8
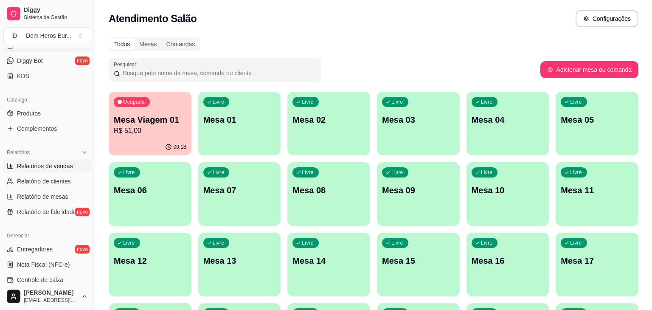
select select "ALL"
select select "0"
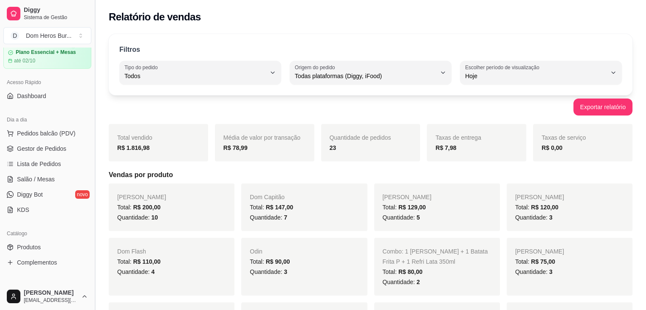
scroll to position [25, 0]
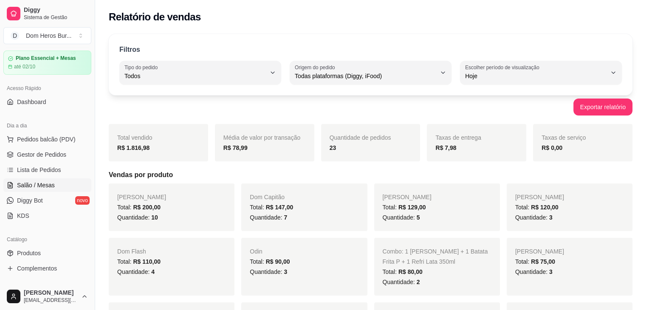
click at [70, 185] on link "Salão / Mesas" at bounding box center [47, 185] width 88 height 14
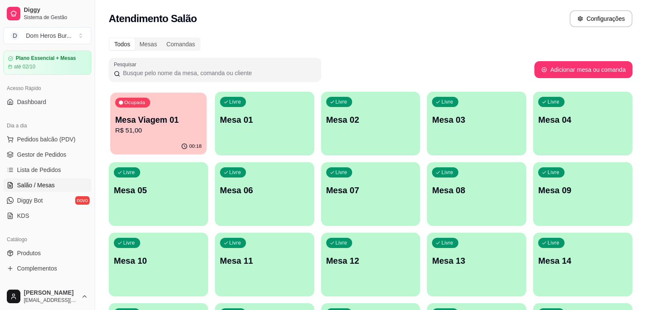
click at [167, 115] on p "Mesa Viagem 01" at bounding box center [158, 119] width 87 height 11
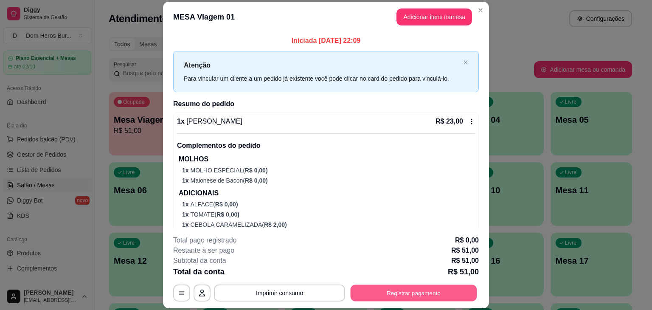
click at [389, 286] on button "Registrar pagamento" at bounding box center [414, 293] width 127 height 17
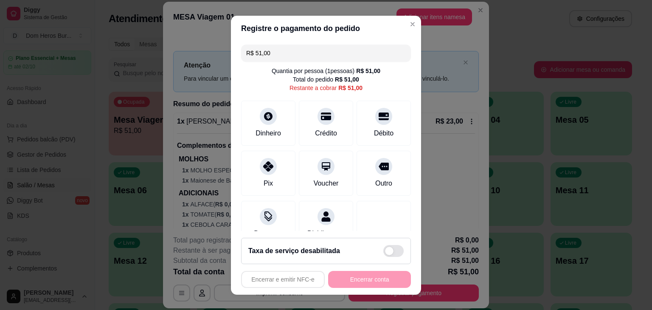
click at [296, 53] on input "R$ 51,00" at bounding box center [326, 53] width 160 height 17
click at [263, 177] on div "Pix" at bounding box center [268, 182] width 10 height 11
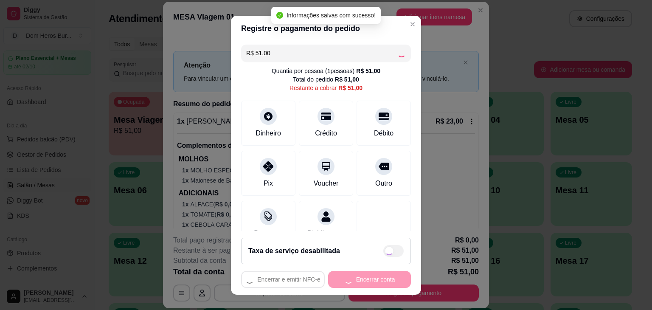
type input "R$ 0,00"
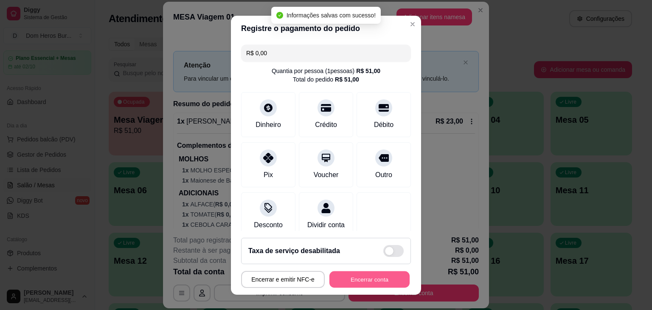
click at [349, 272] on button "Encerrar conta" at bounding box center [369, 279] width 80 height 17
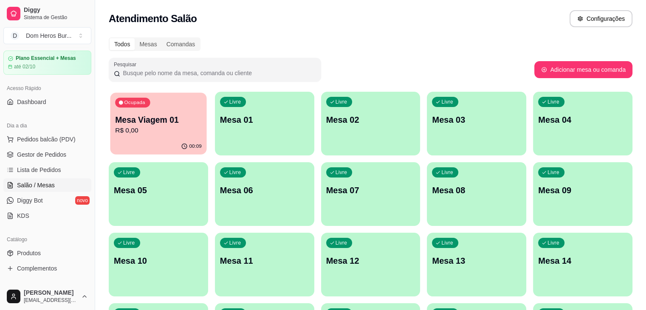
click at [159, 126] on p "R$ 0,00" at bounding box center [158, 131] width 87 height 10
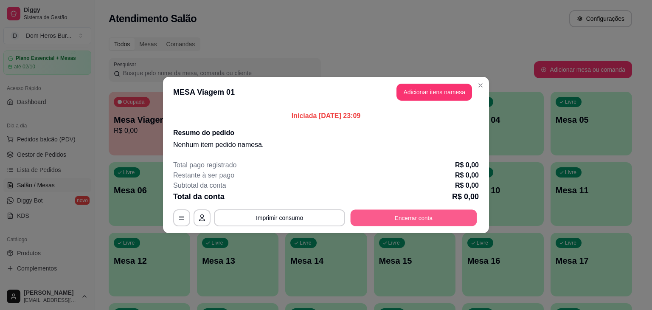
click at [382, 214] on button "Encerrar conta" at bounding box center [414, 218] width 127 height 17
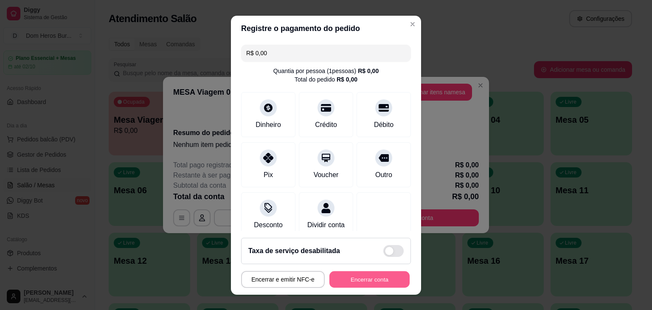
click at [389, 275] on button "Encerrar conta" at bounding box center [369, 279] width 80 height 17
